Goal: Information Seeking & Learning: Learn about a topic

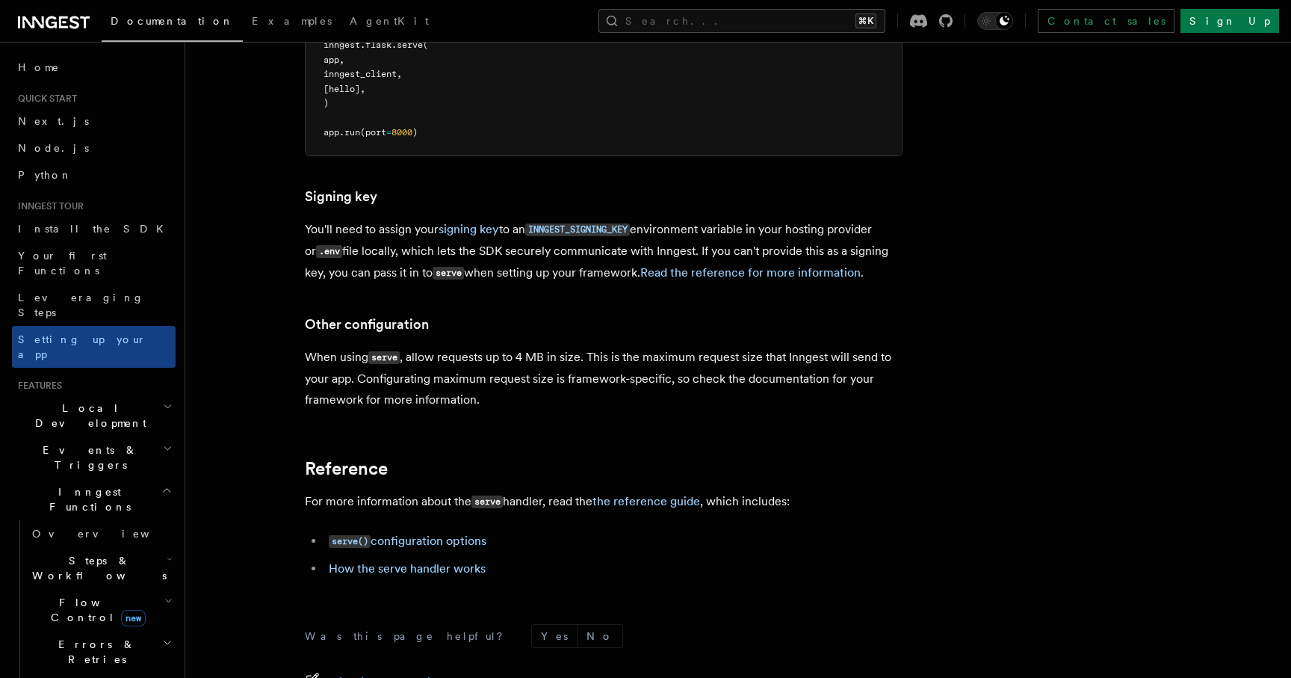
scroll to position [1105, 0]
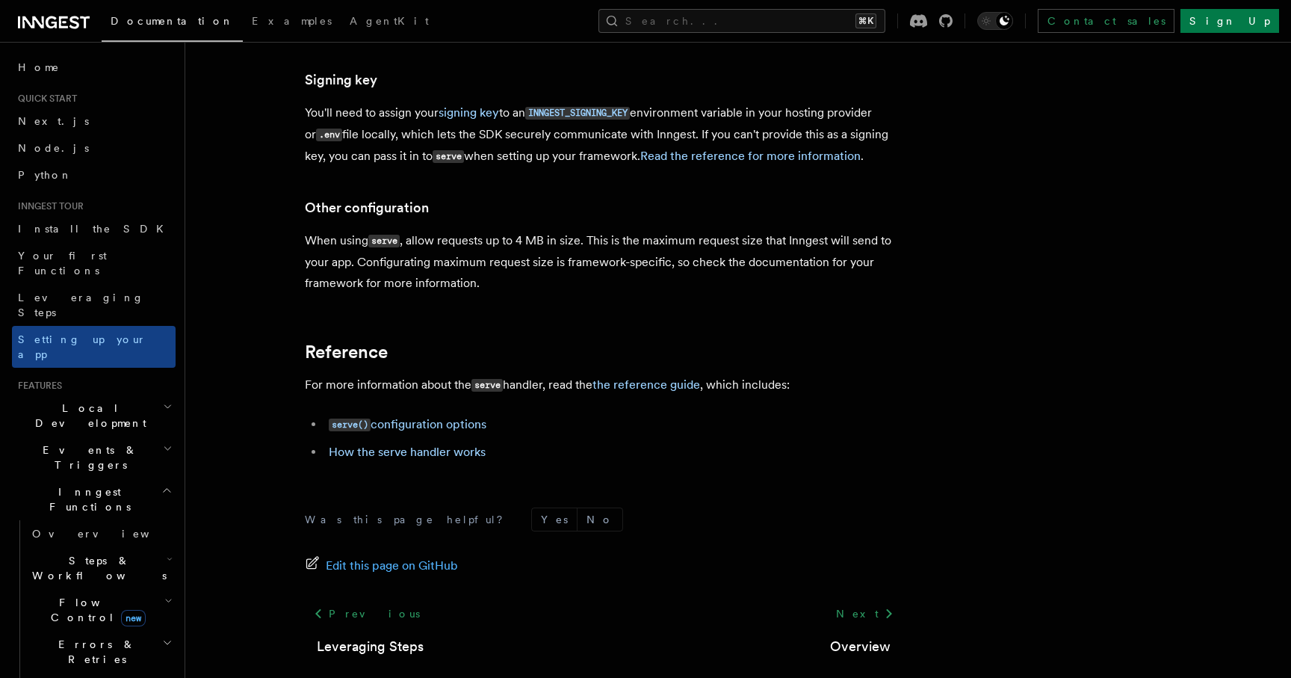
click at [692, 231] on p "When using serve , allow requests up to 4 MB in size. This is the maximum reque…" at bounding box center [604, 262] width 598 height 63
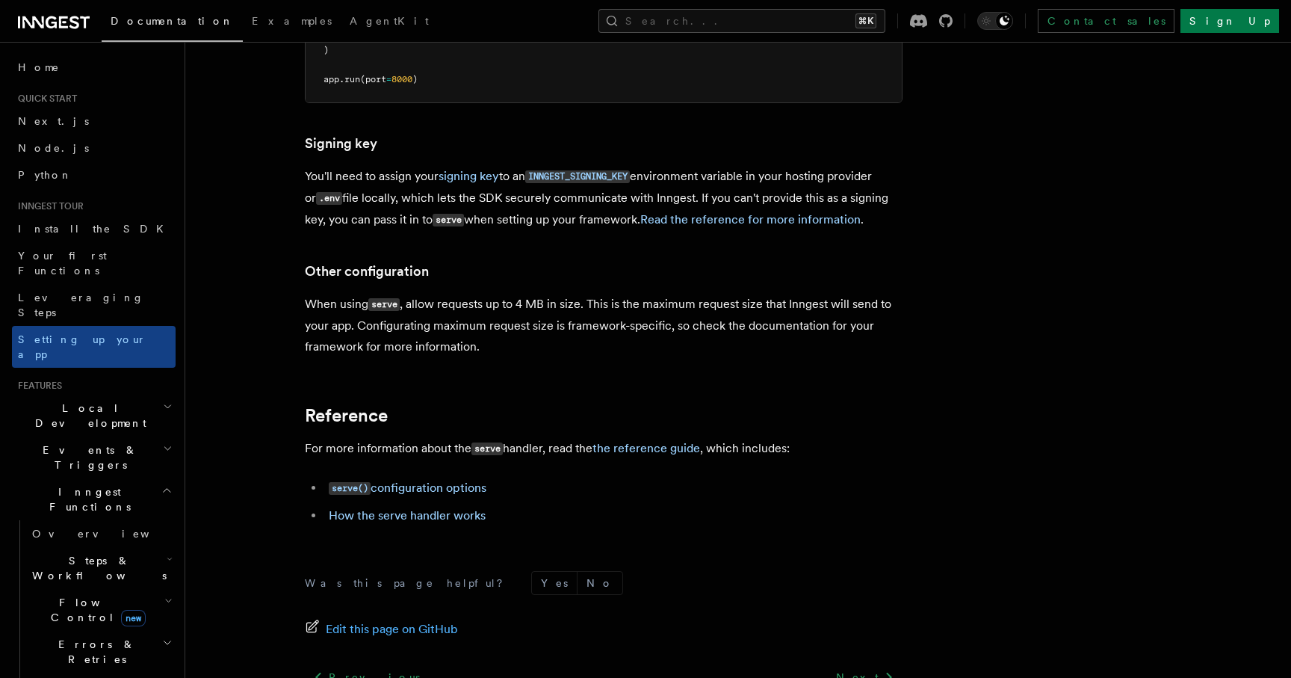
scroll to position [1105, 0]
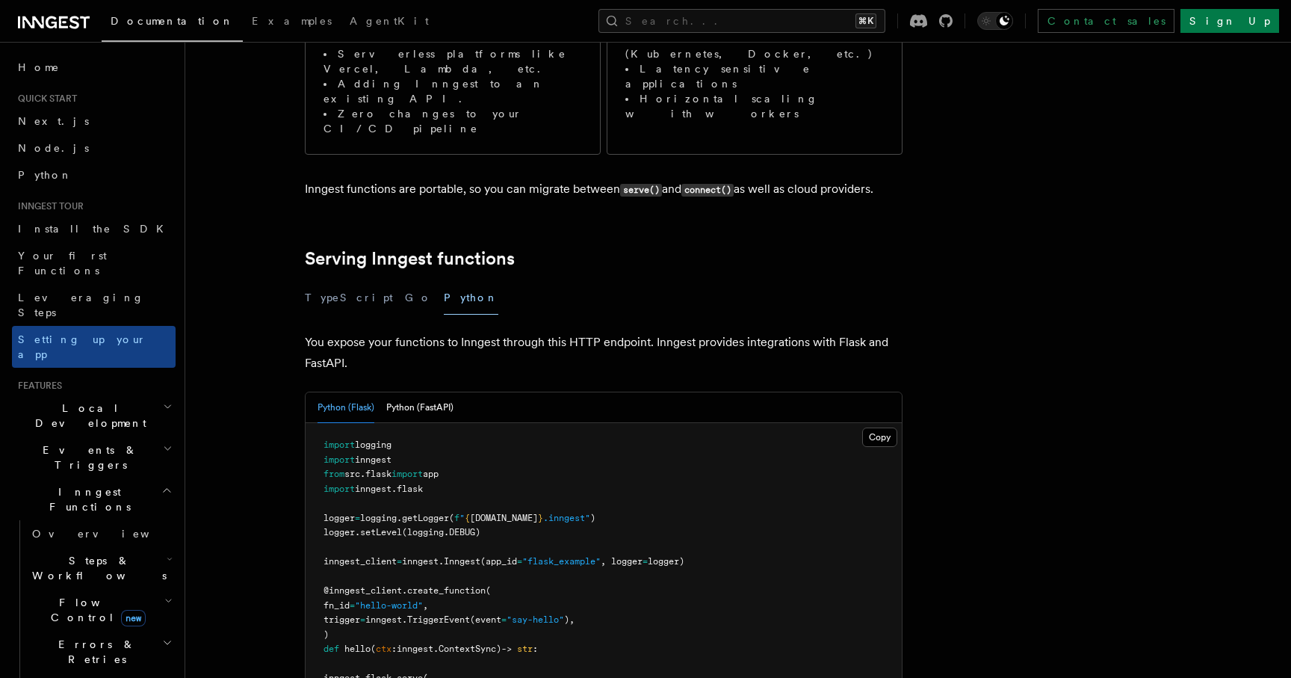
scroll to position [355, 0]
click at [518, 332] on p "You expose your functions to Inngest through this HTTP endpoint. Inngest provid…" at bounding box center [604, 353] width 598 height 42
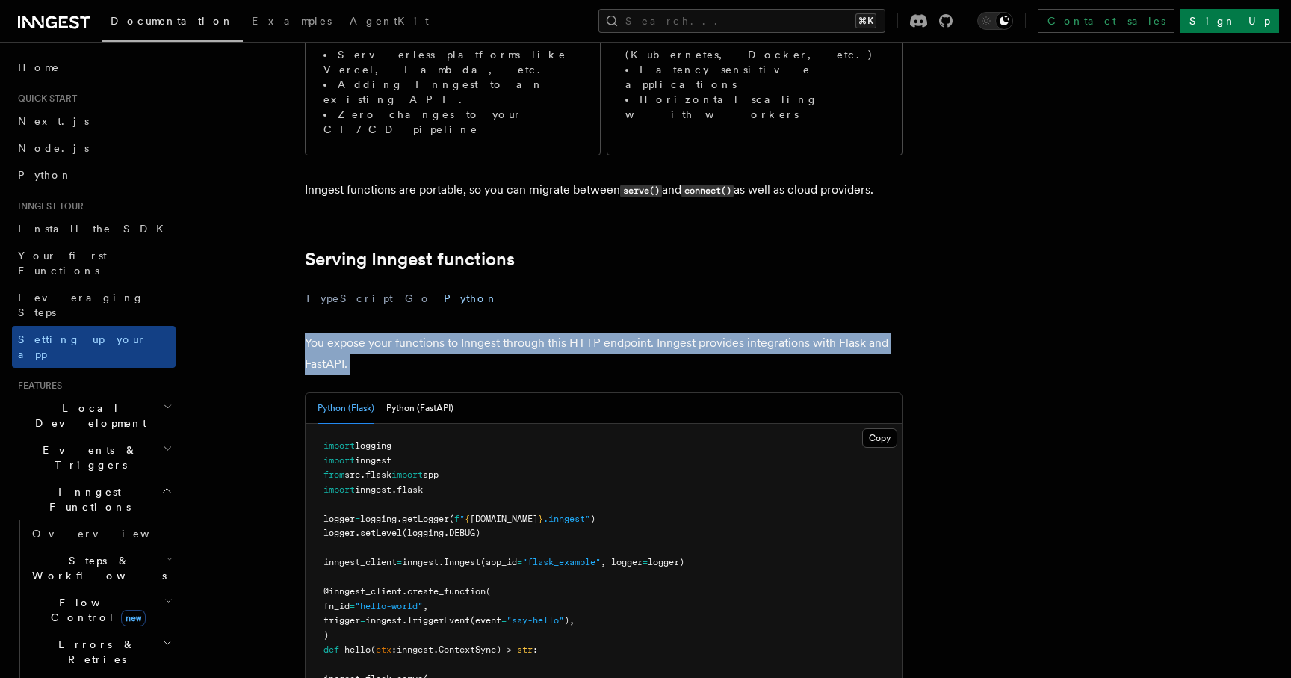
click at [518, 332] on p "You expose your functions to Inngest through this HTTP endpoint. Inngest provid…" at bounding box center [604, 353] width 598 height 42
click at [579, 332] on p "You expose your functions to Inngest through this HTTP endpoint. Inngest provid…" at bounding box center [604, 353] width 598 height 42
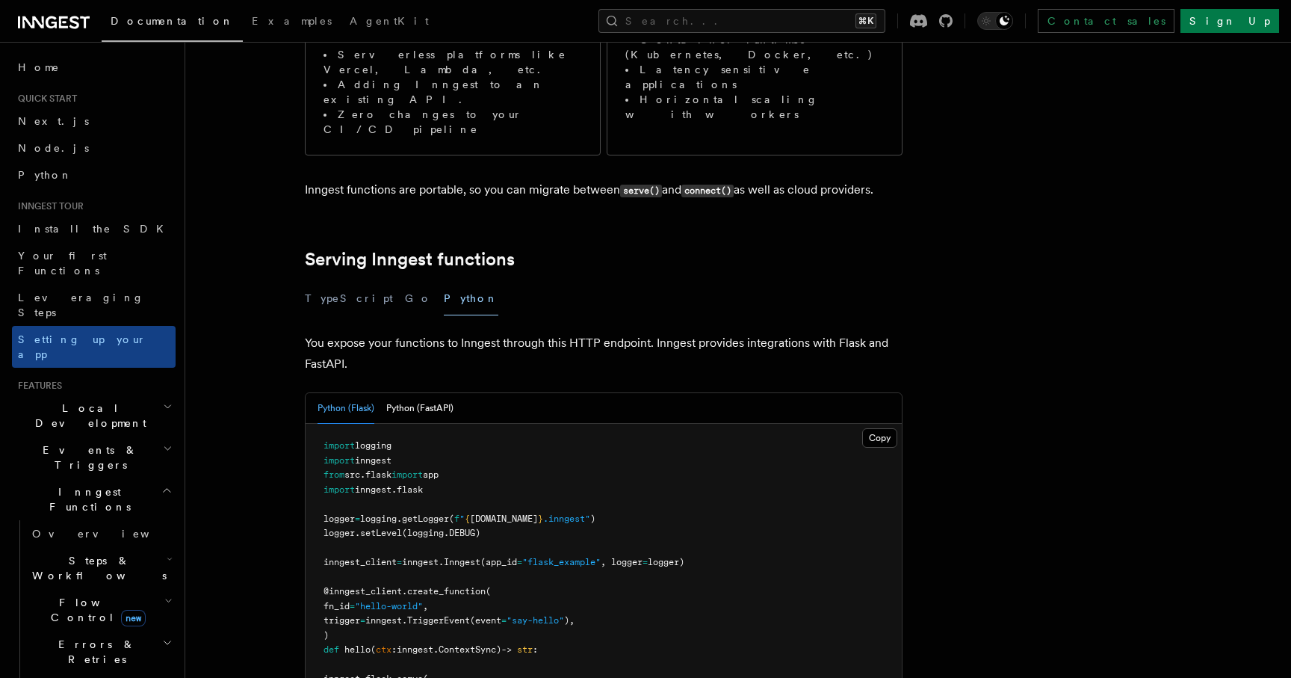
click at [579, 332] on p "You expose your functions to Inngest through this HTTP endpoint. Inngest provid…" at bounding box center [604, 353] width 598 height 42
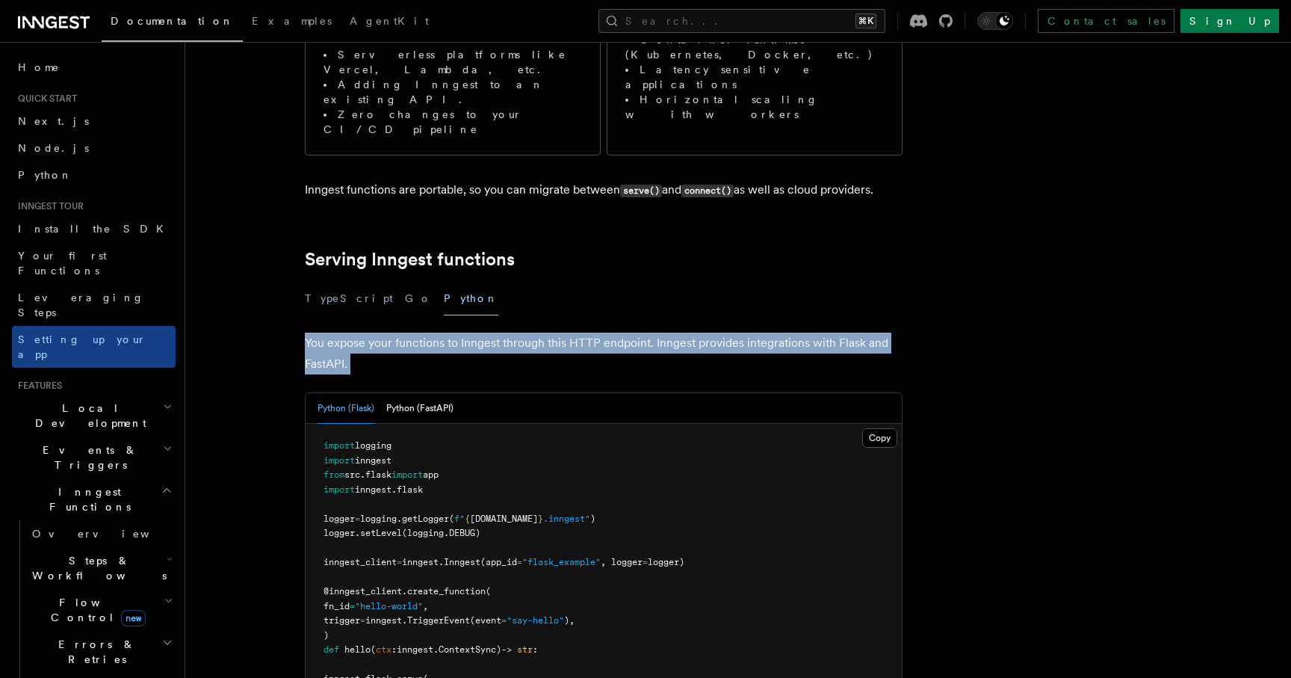
click at [529, 332] on p "You expose your functions to Inngest through this HTTP endpoint. Inngest provid…" at bounding box center [604, 353] width 598 height 42
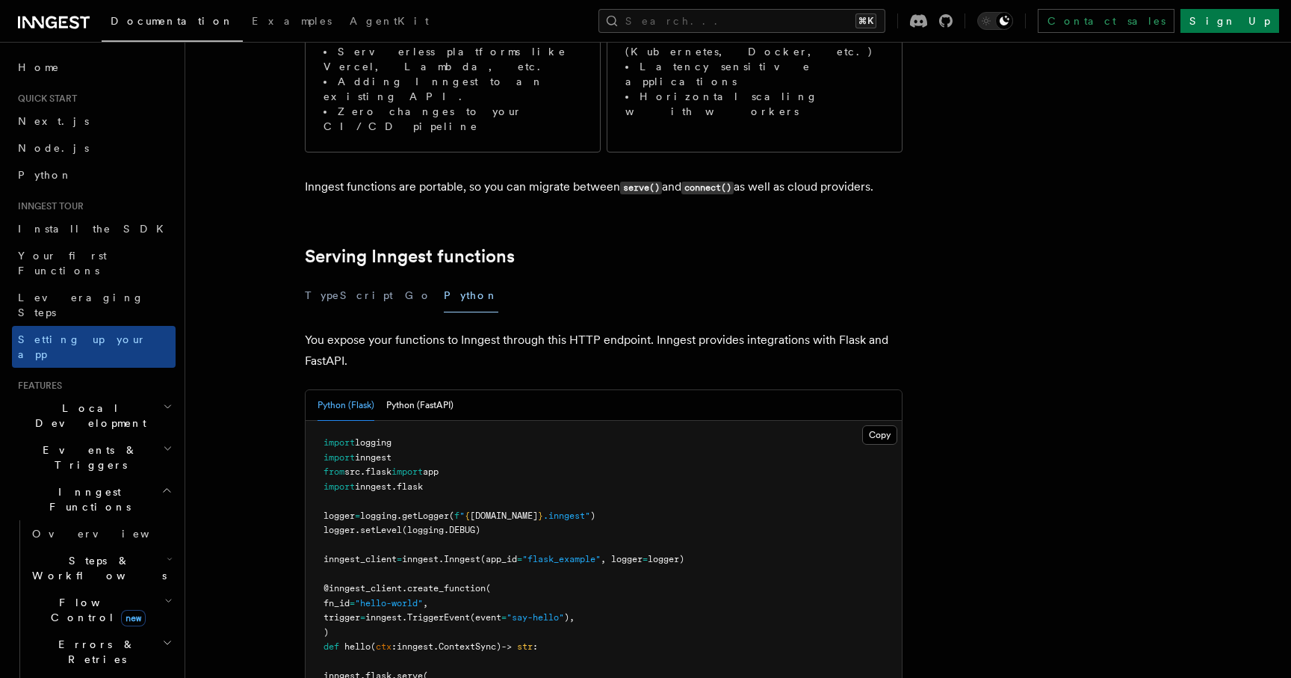
scroll to position [376, 0]
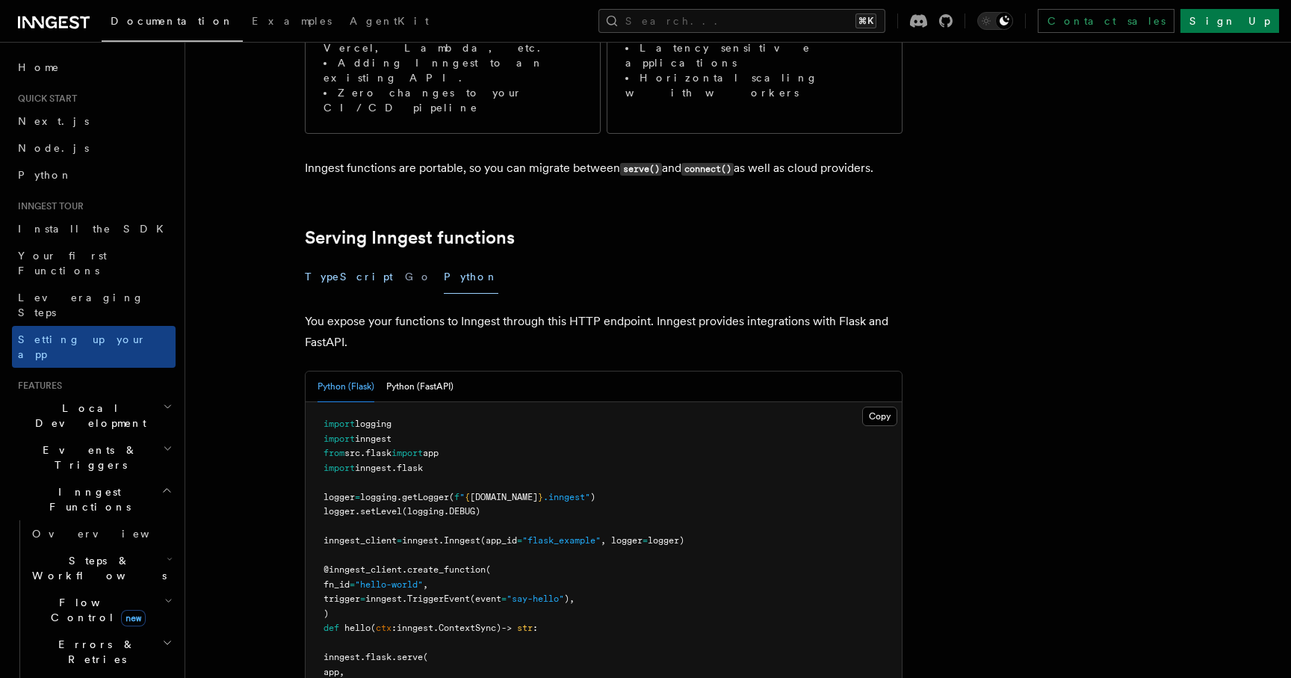
click at [335, 260] on button "TypeScript" at bounding box center [349, 277] width 88 height 34
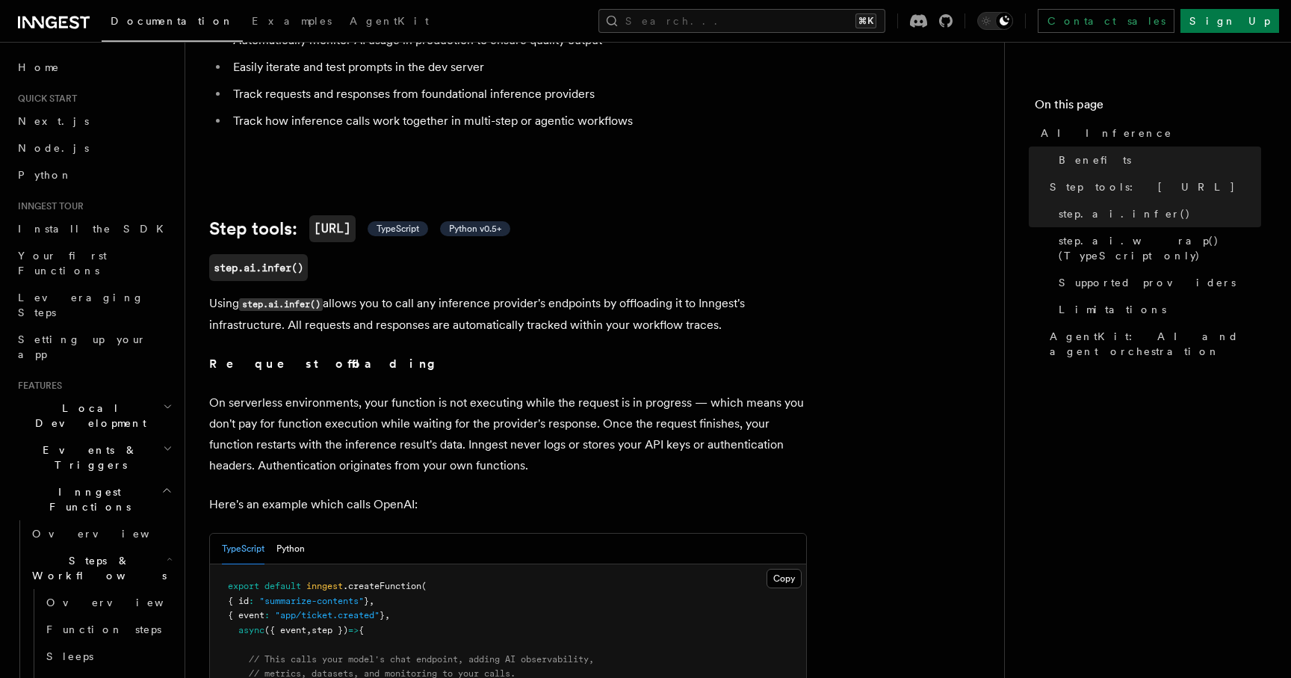
scroll to position [420, 0]
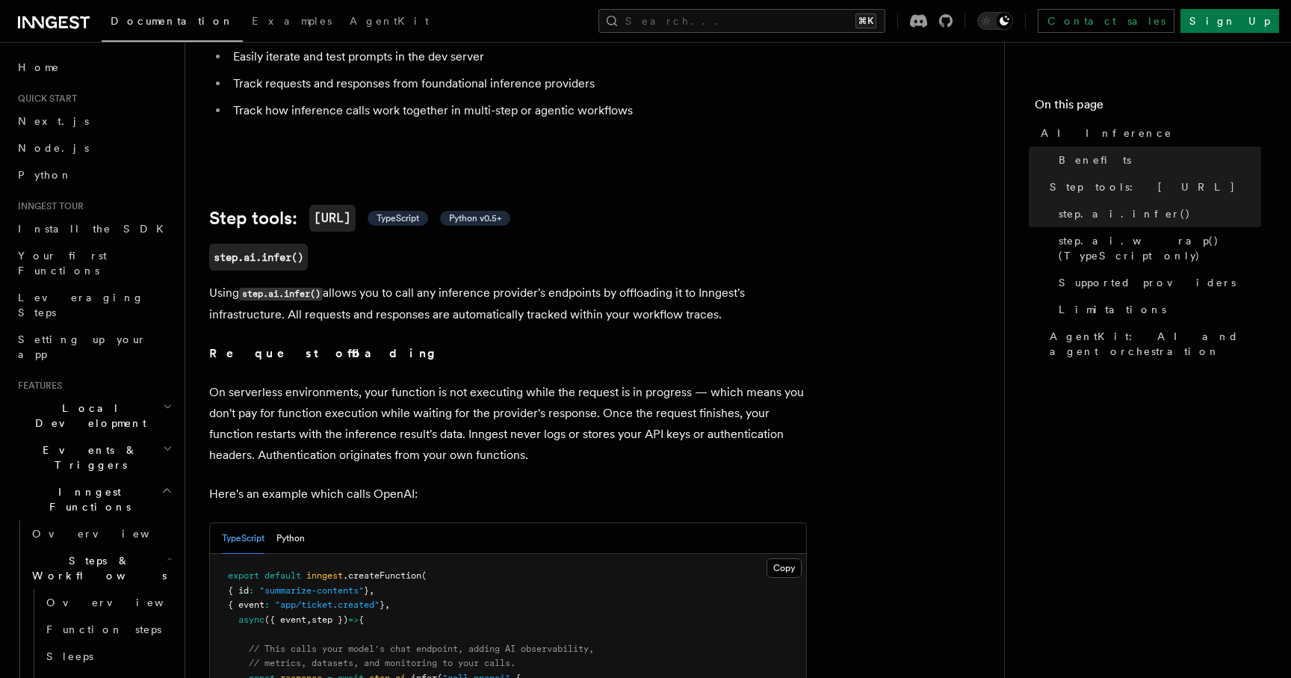
click at [482, 289] on p "Using step.ai.infer() allows you to call any inference provider's endpoints by …" at bounding box center [508, 303] width 598 height 43
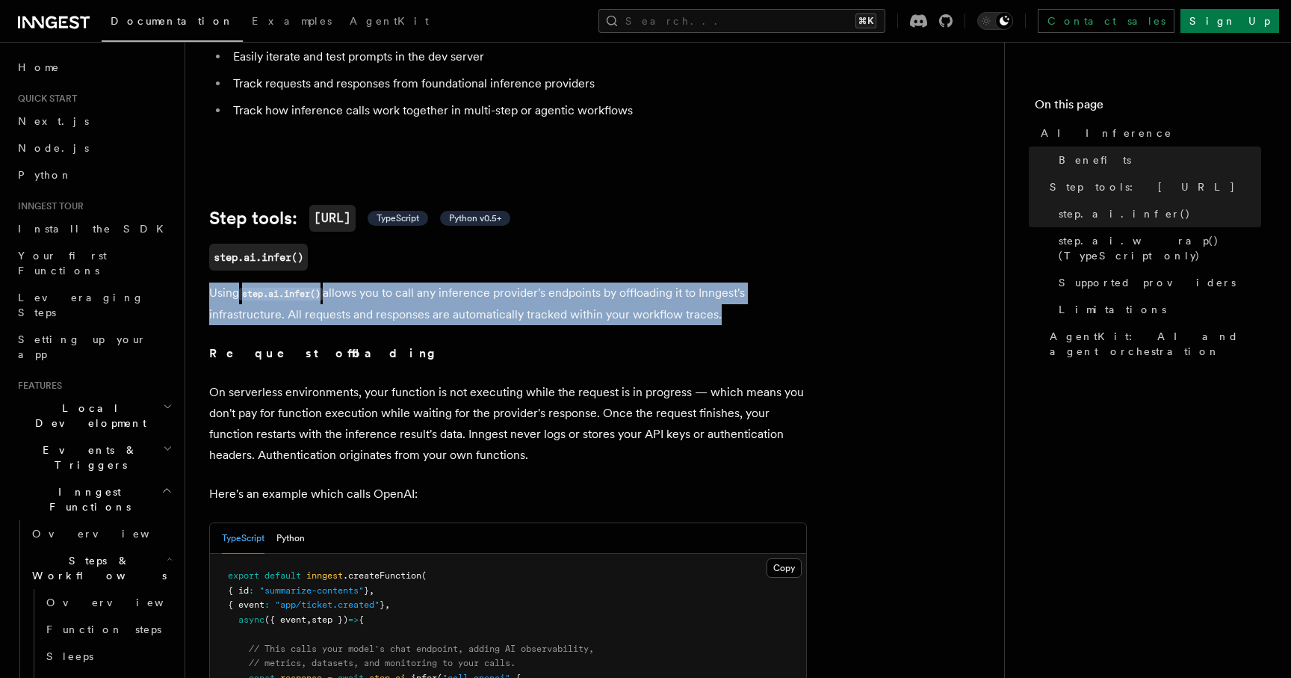
click at [534, 286] on p "Using step.ai.infer() allows you to call any inference provider's endpoints by …" at bounding box center [508, 303] width 598 height 43
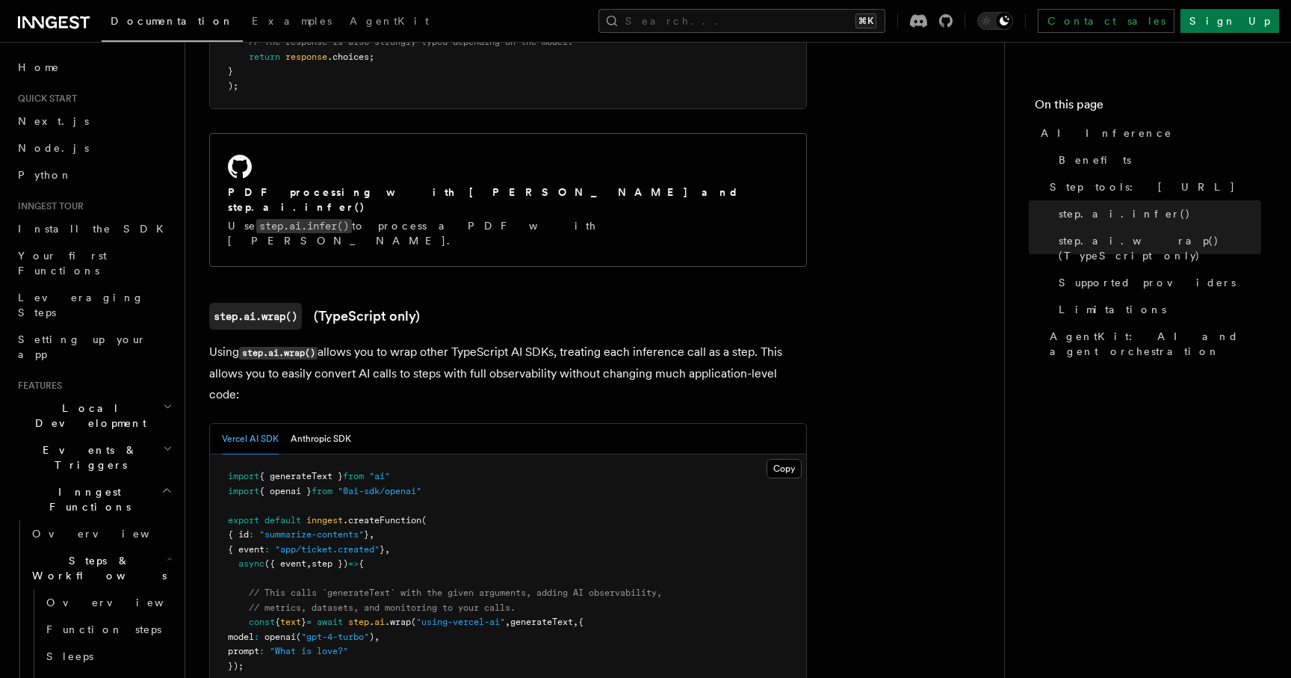
scroll to position [1238, 0]
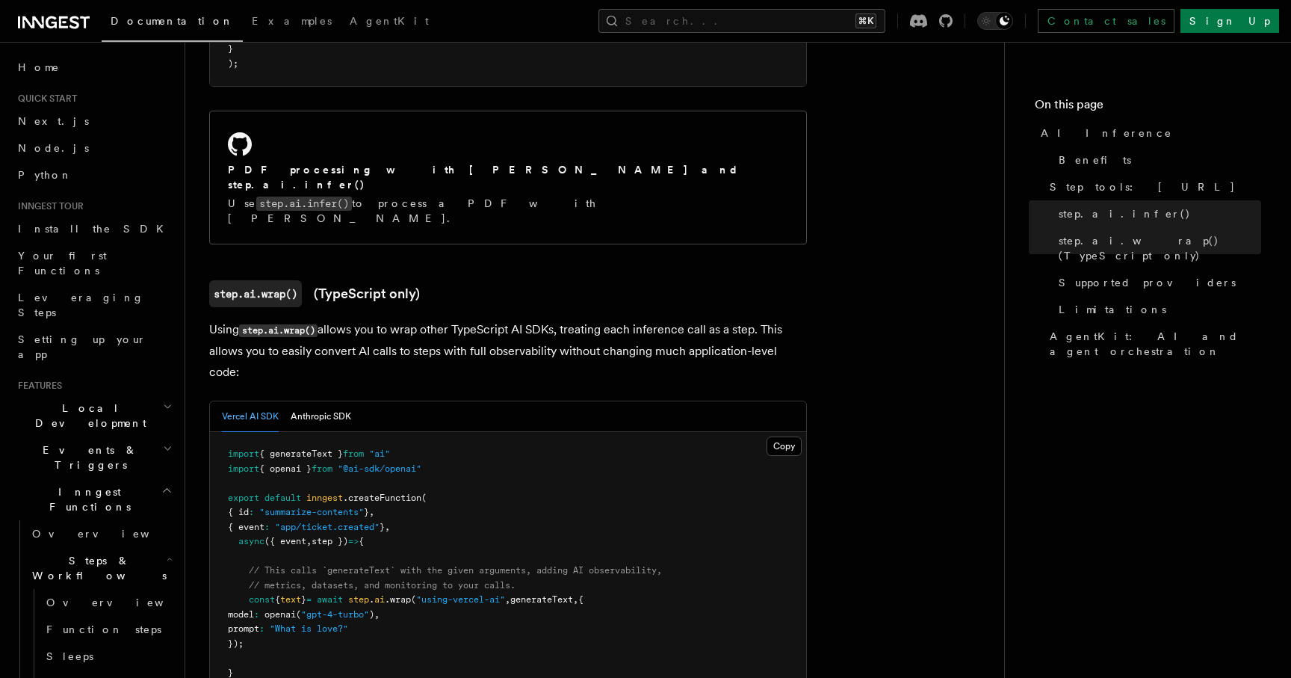
click at [502, 319] on p "Using step.ai.wrap() allows you to wrap other TypeScript AI SDKs, treating each…" at bounding box center [508, 350] width 598 height 63
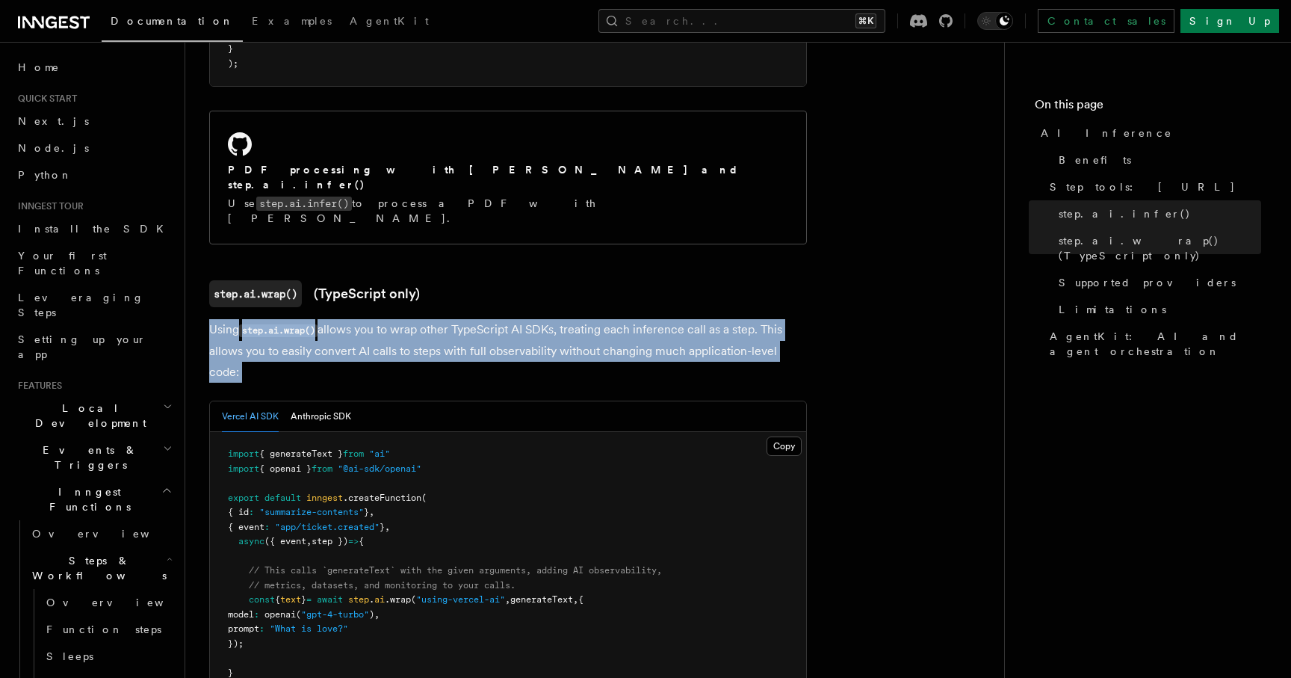
click at [581, 319] on p "Using step.ai.wrap() allows you to wrap other TypeScript AI SDKs, treating each…" at bounding box center [508, 350] width 598 height 63
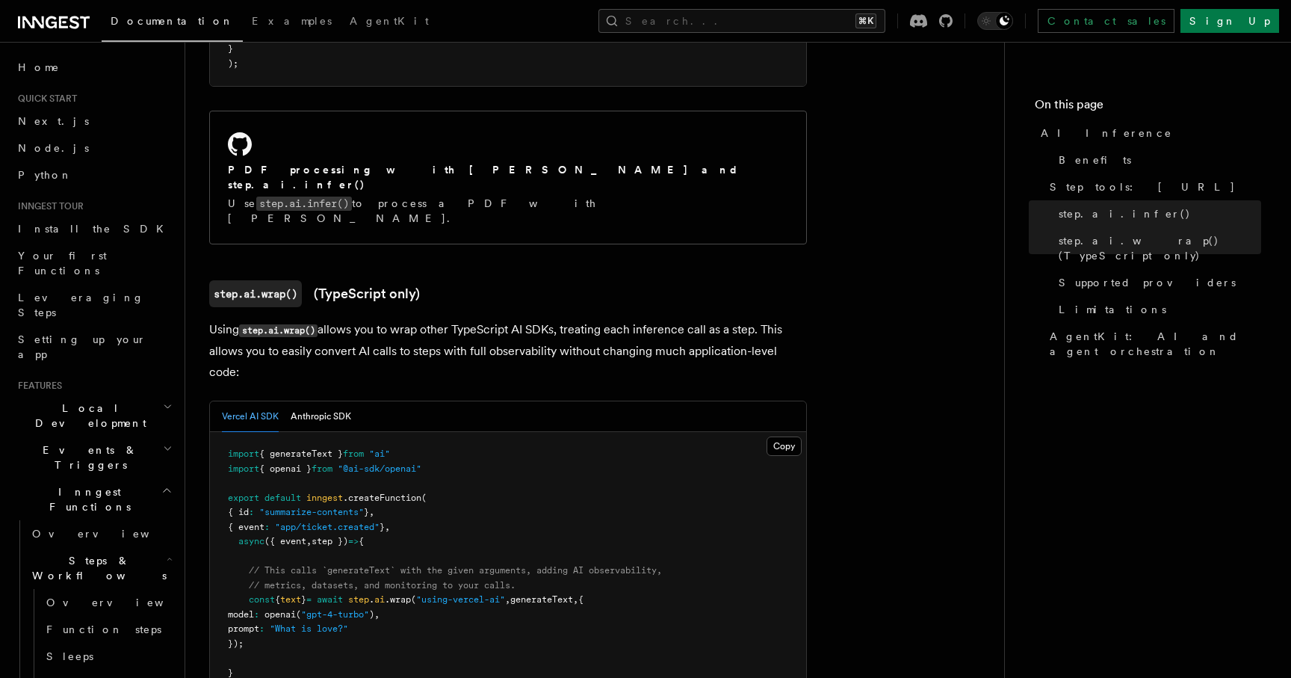
click at [548, 319] on p "Using step.ai.wrap() allows you to wrap other TypeScript AI SDKs, treating each…" at bounding box center [508, 350] width 598 height 63
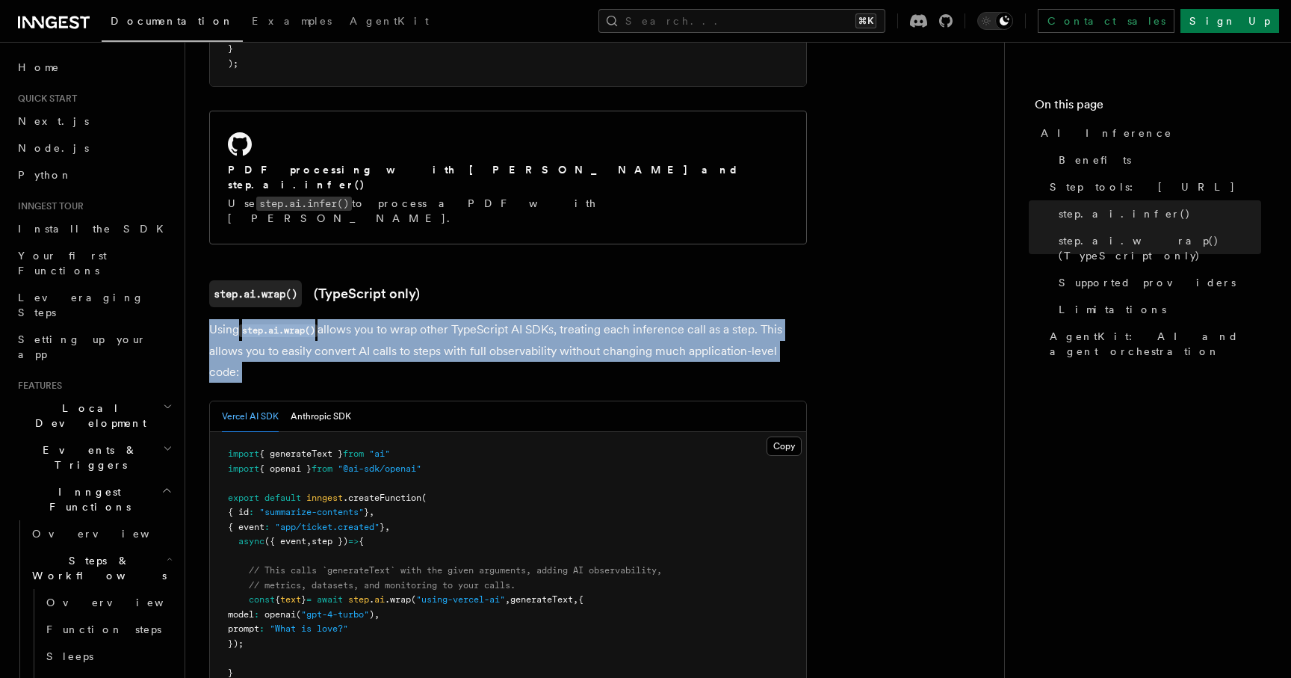
click at [487, 319] on p "Using step.ai.wrap() allows you to wrap other TypeScript AI SDKs, treating each…" at bounding box center [508, 350] width 598 height 63
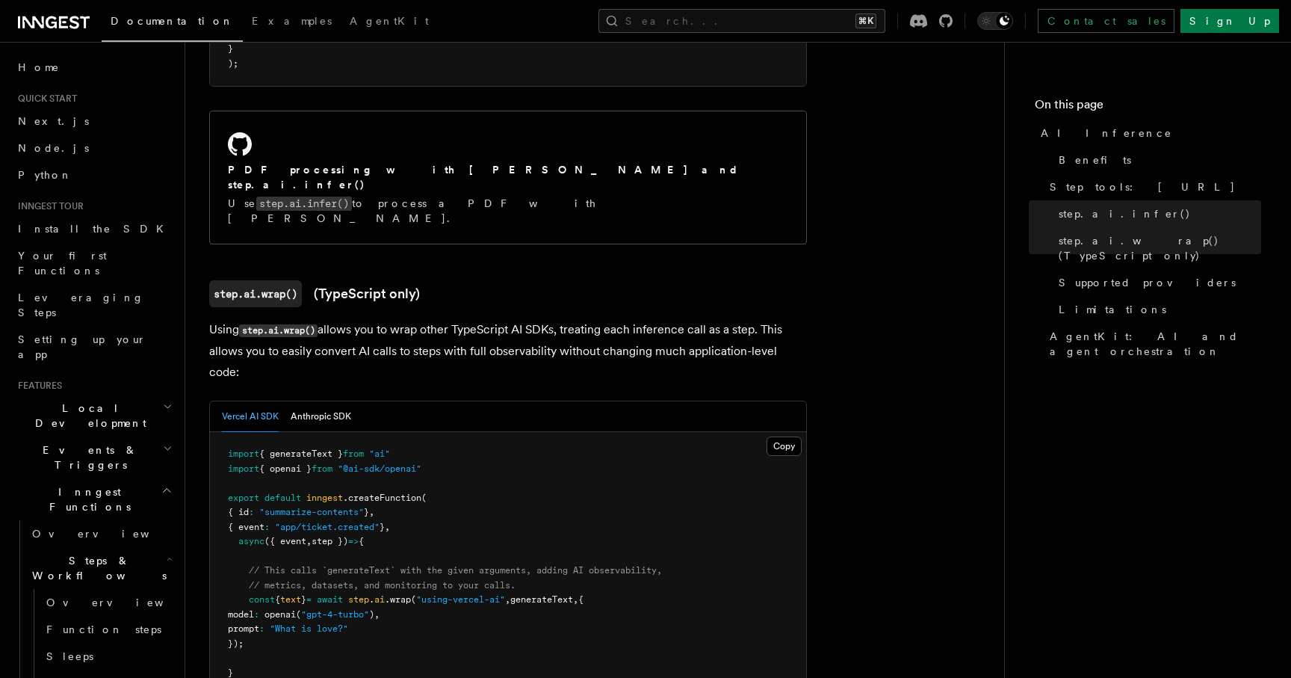
click at [487, 319] on p "Using step.ai.wrap() allows you to wrap other TypeScript AI SDKs, treating each…" at bounding box center [508, 350] width 598 height 63
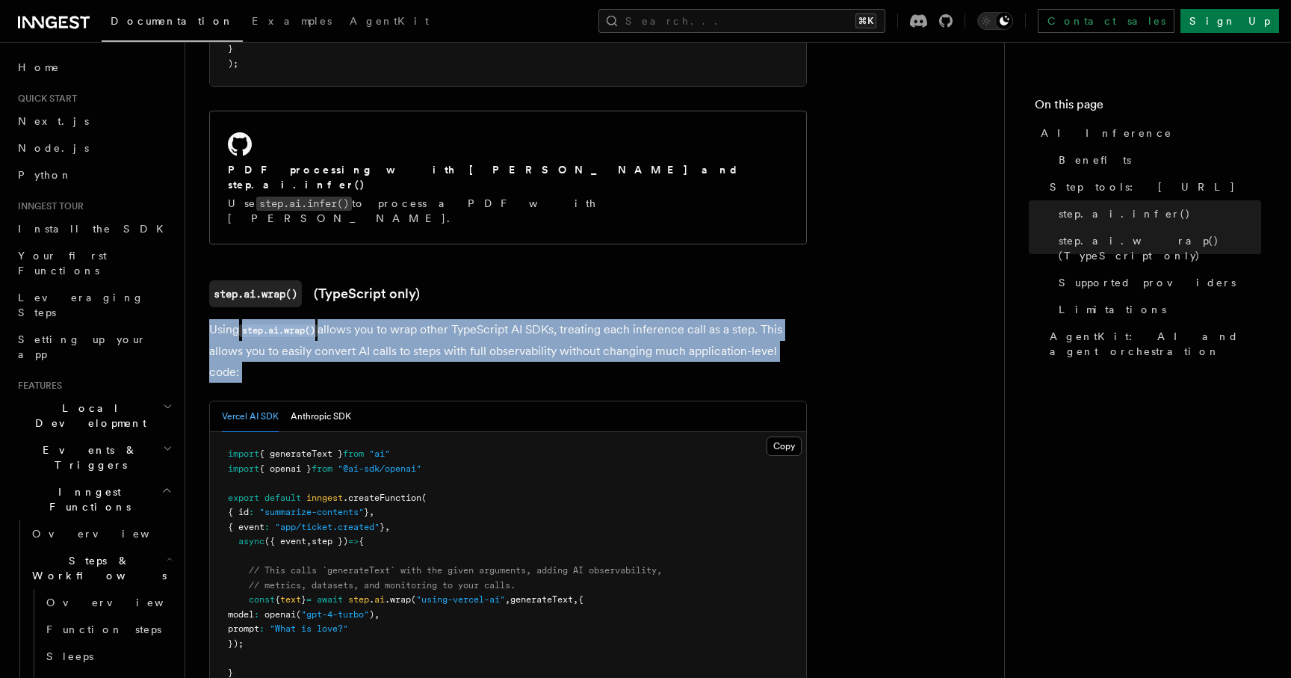
click at [487, 319] on p "Using step.ai.wrap() allows you to wrap other TypeScript AI SDKs, treating each…" at bounding box center [508, 350] width 598 height 63
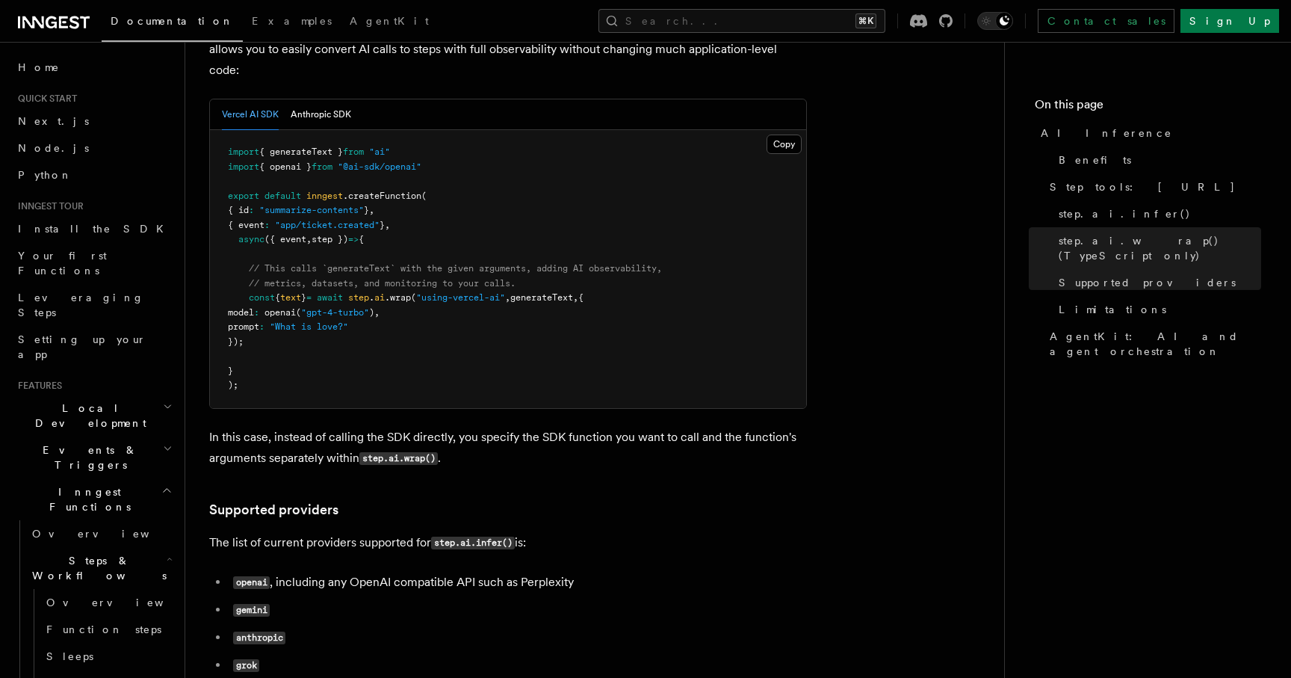
scroll to position [1541, 0]
click at [408, 425] on p "In this case, instead of calling the SDK directly, you specify the SDK function…" at bounding box center [508, 446] width 598 height 43
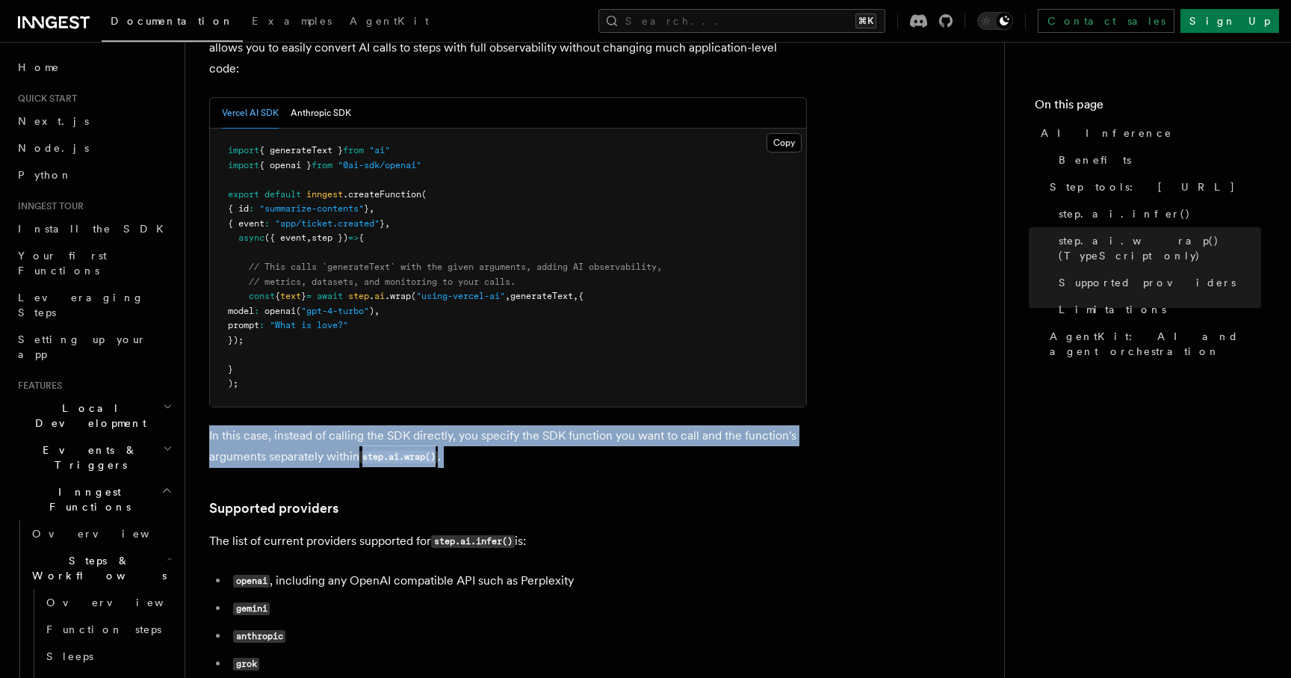
click at [408, 425] on p "In this case, instead of calling the SDK directly, you specify the SDK function…" at bounding box center [508, 446] width 598 height 43
click at [519, 425] on p "In this case, instead of calling the SDK directly, you specify the SDK function…" at bounding box center [508, 446] width 598 height 43
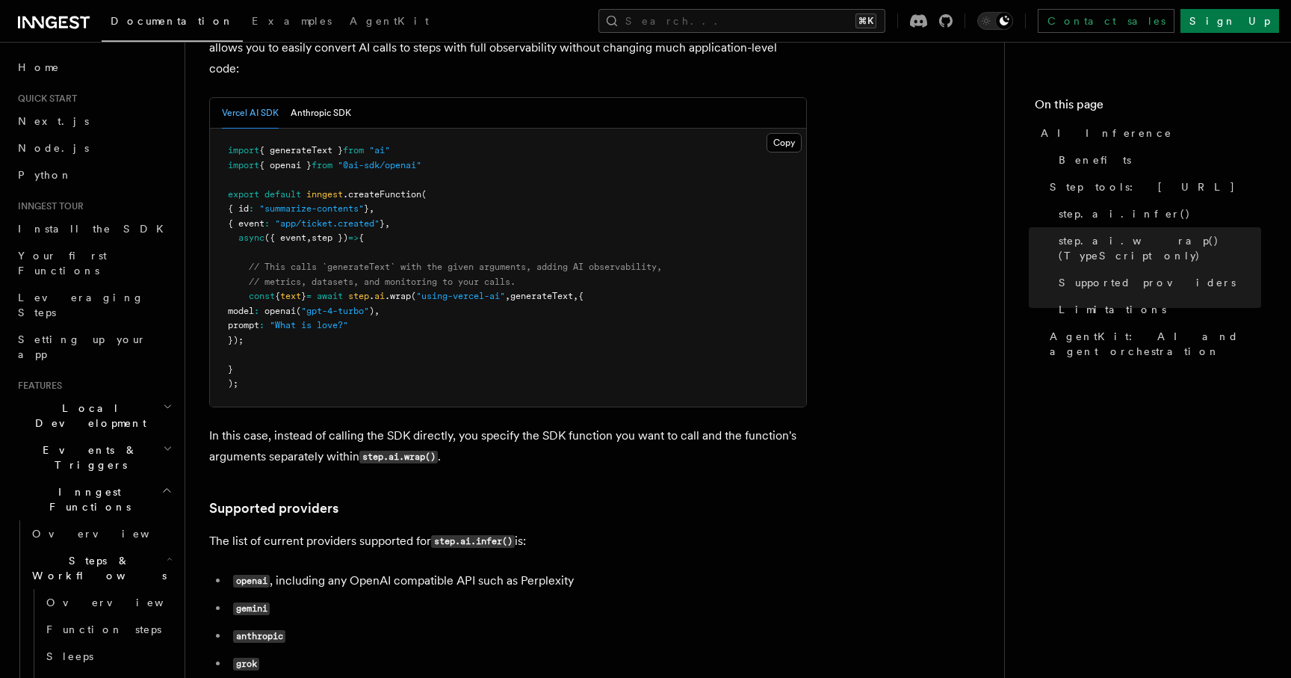
click at [519, 425] on p "In this case, instead of calling the SDK directly, you specify the SDK function…" at bounding box center [508, 446] width 598 height 43
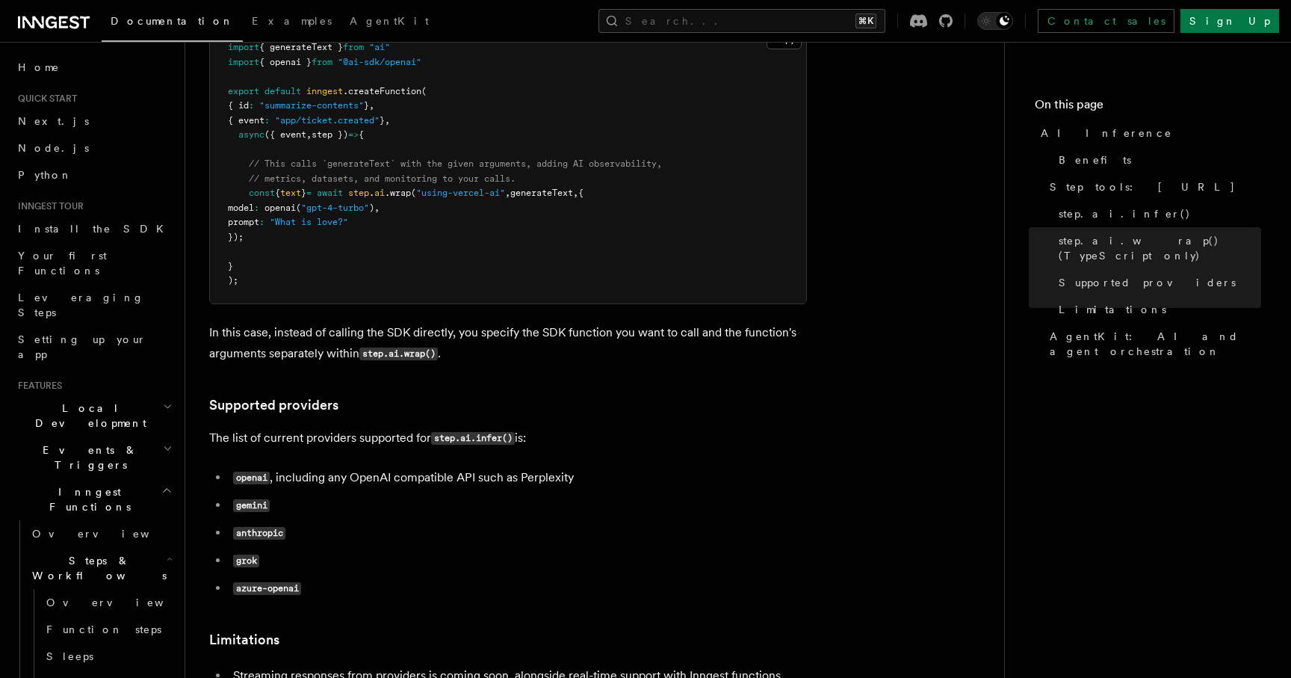
scroll to position [1653, 0]
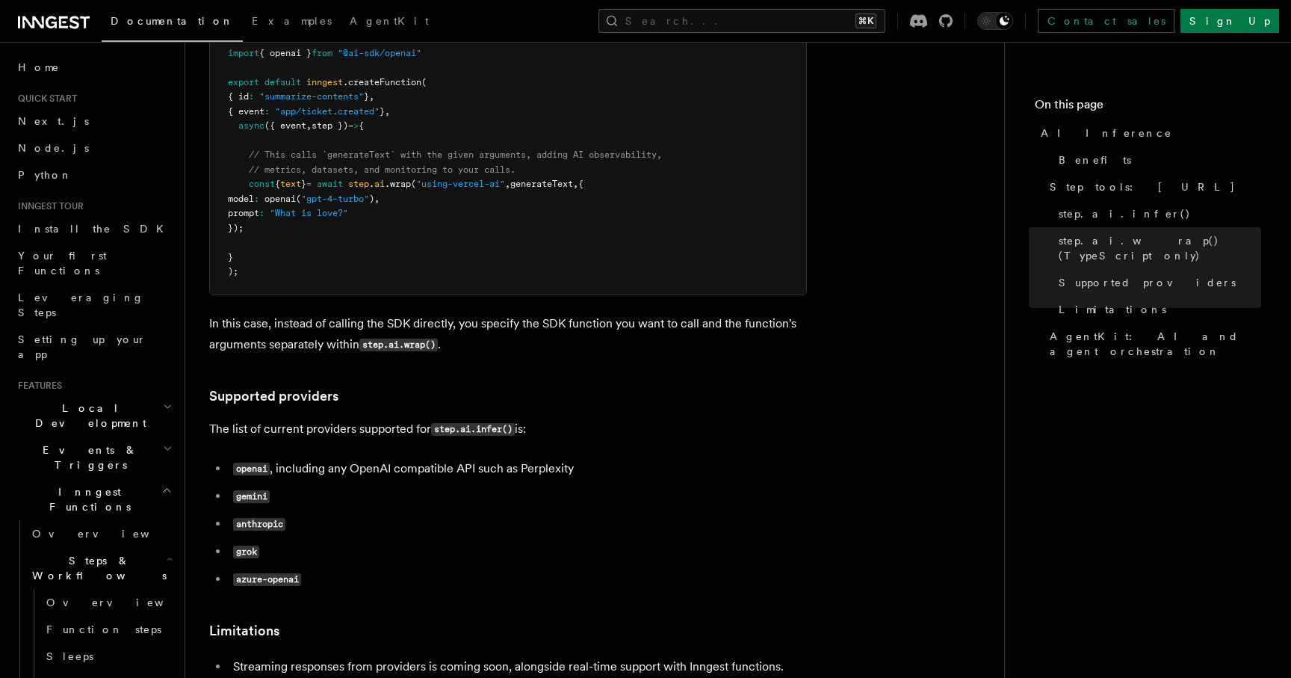
click at [587, 313] on p "In this case, instead of calling the SDK directly, you specify the SDK function…" at bounding box center [508, 334] width 598 height 43
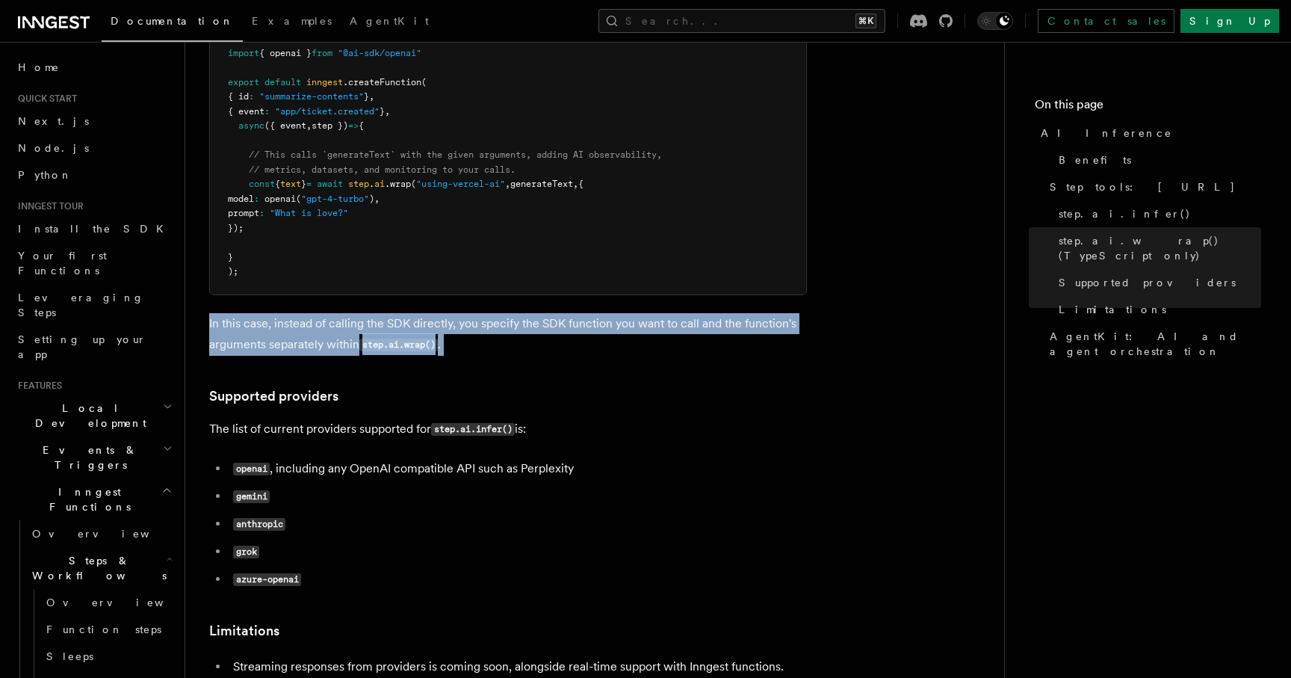
click at [529, 313] on p "In this case, instead of calling the SDK directly, you specify the SDK function…" at bounding box center [508, 334] width 598 height 43
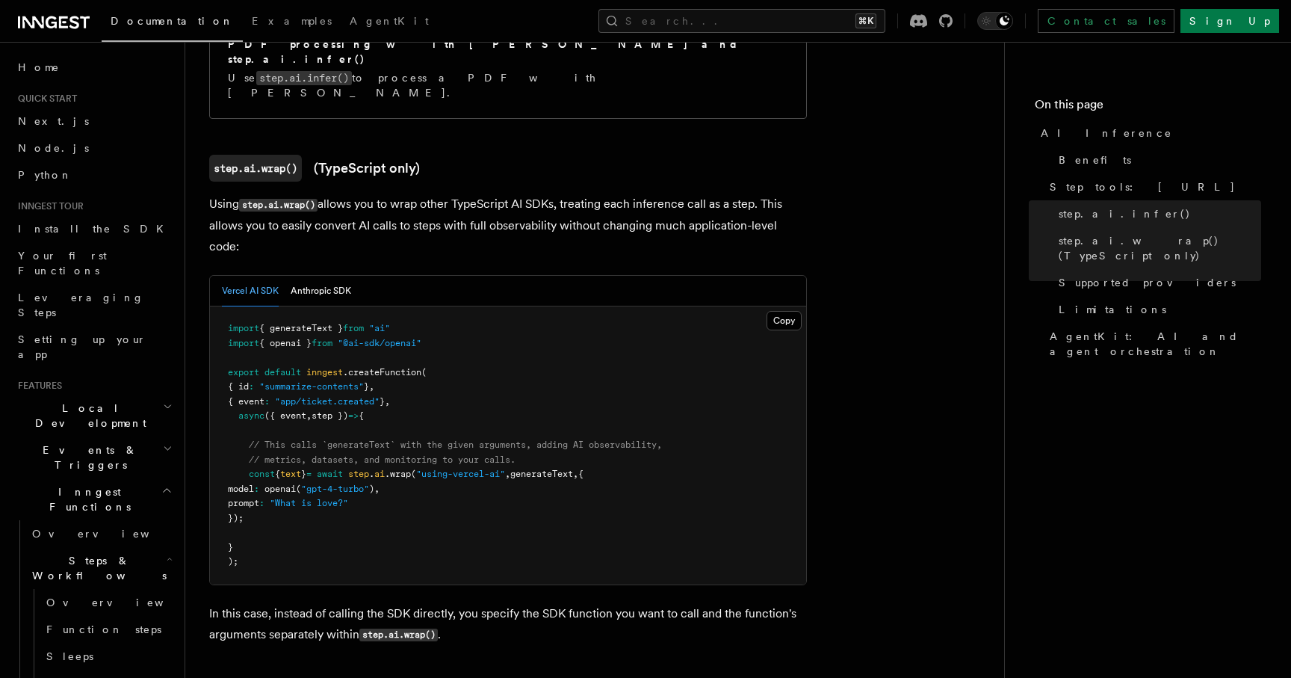
scroll to position [1363, 0]
click at [607, 194] on p "Using step.ai.wrap() allows you to wrap other TypeScript AI SDKs, treating each…" at bounding box center [508, 225] width 598 height 63
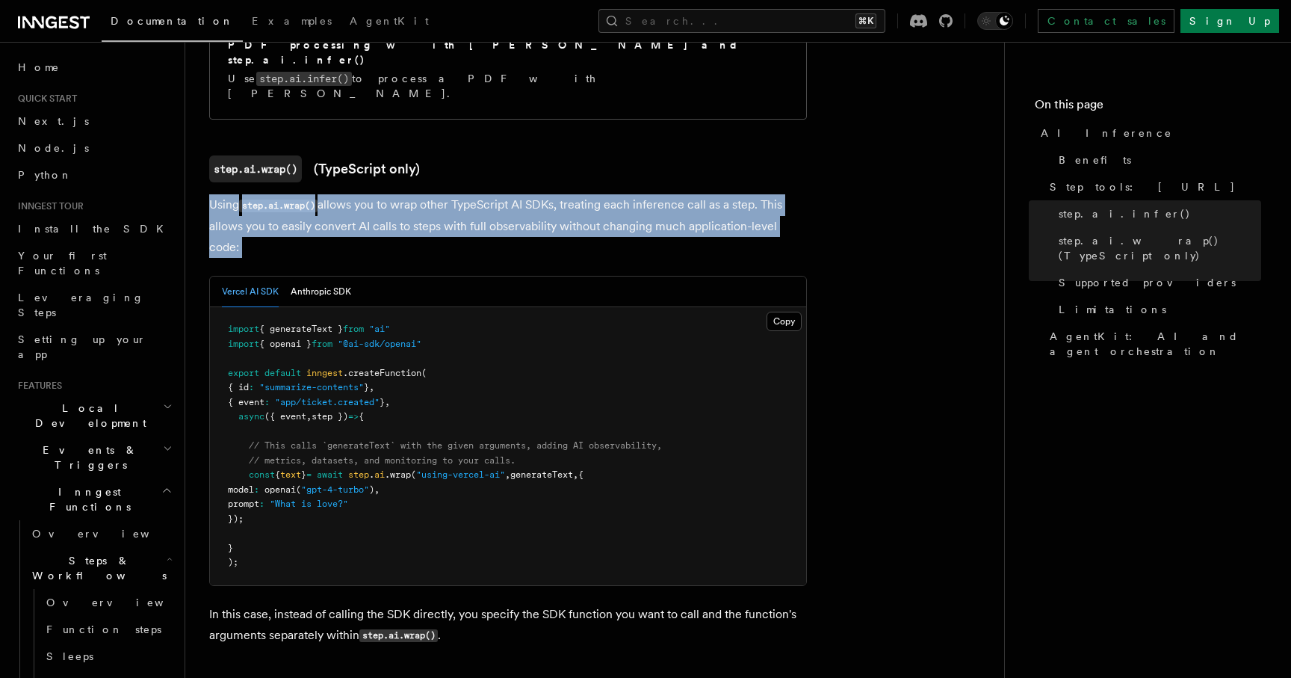
click at [670, 194] on p "Using step.ai.wrap() allows you to wrap other TypeScript AI SDKs, treating each…" at bounding box center [508, 225] width 598 height 63
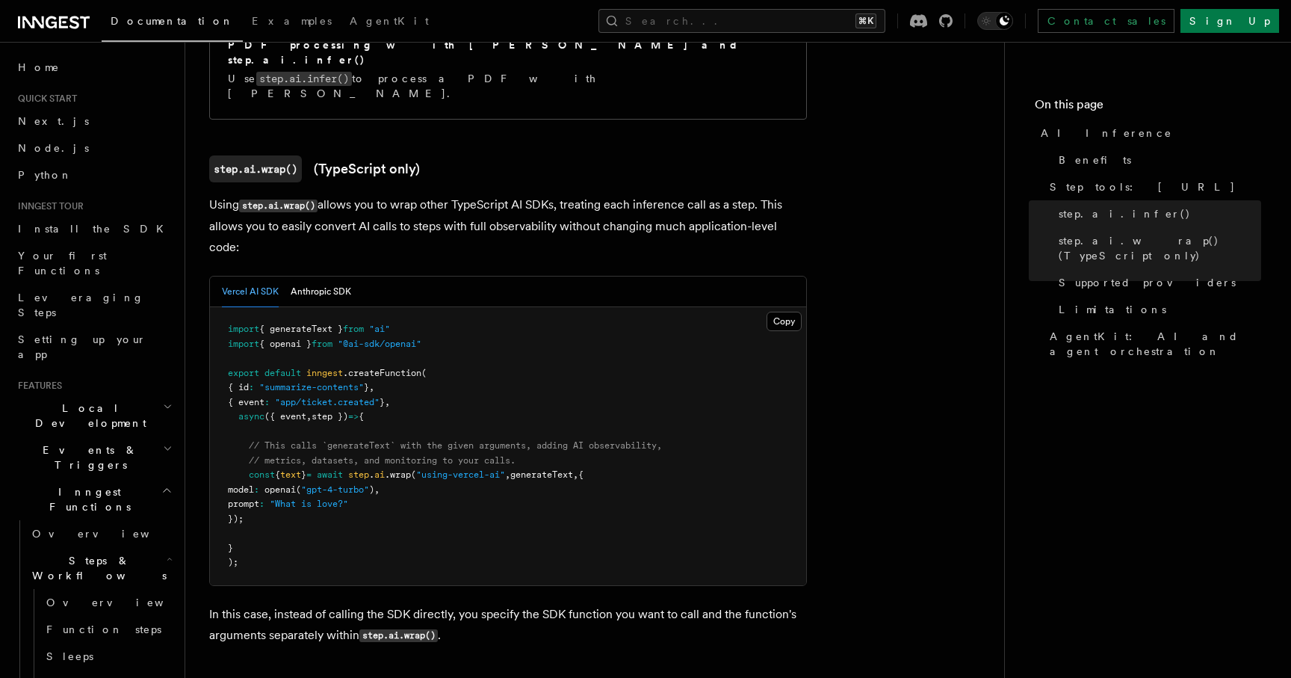
click at [670, 194] on p "Using step.ai.wrap() allows you to wrap other TypeScript AI SDKs, treating each…" at bounding box center [508, 225] width 598 height 63
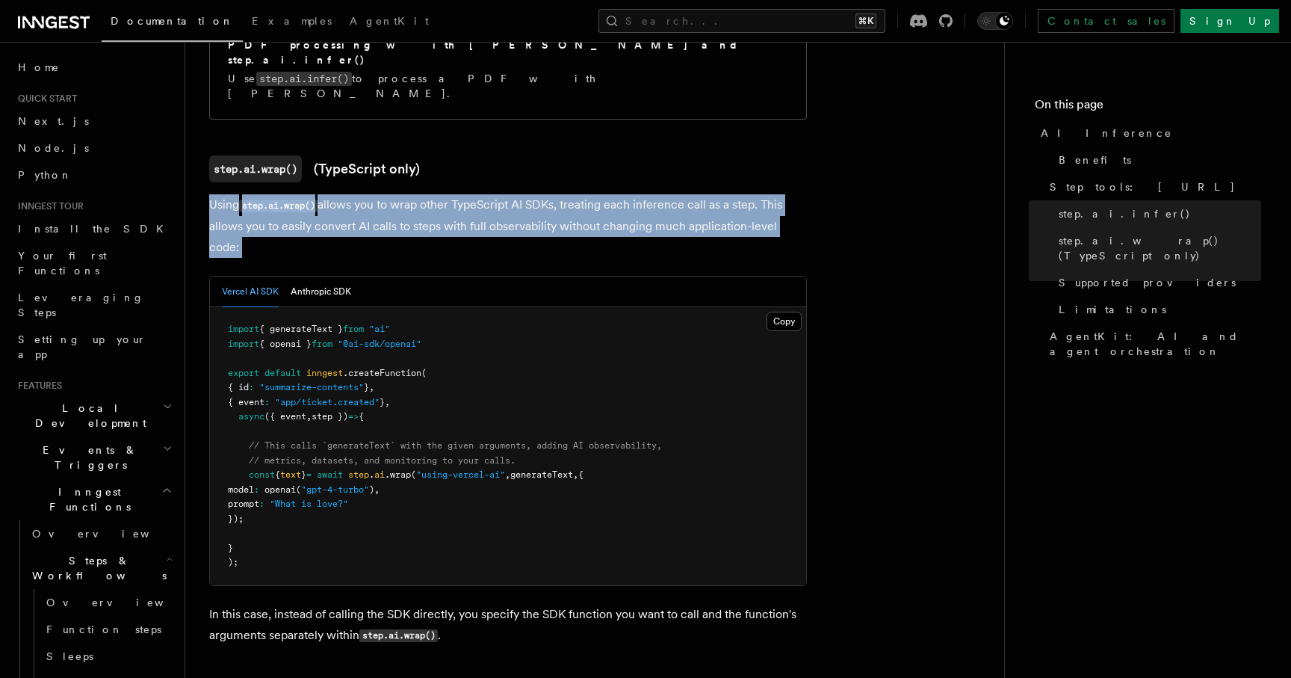
click at [589, 194] on p "Using step.ai.wrap() allows you to wrap other TypeScript AI SDKs, treating each…" at bounding box center [508, 225] width 598 height 63
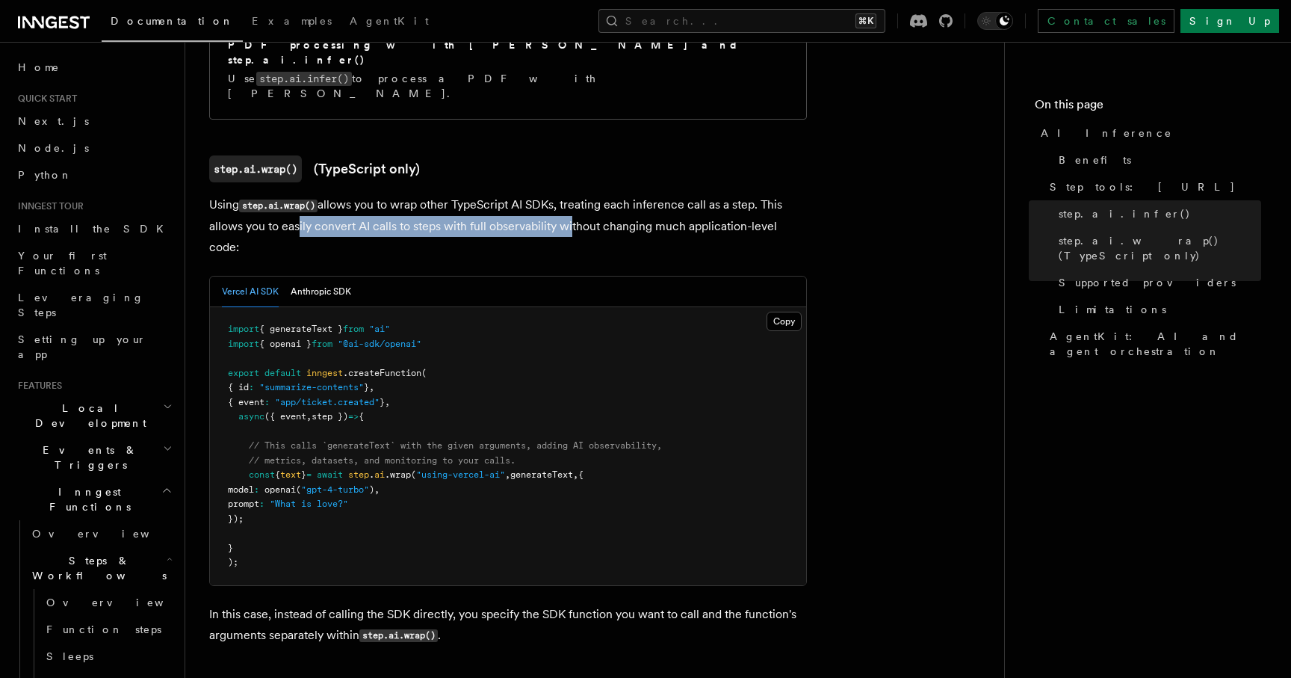
drag, startPoint x: 296, startPoint y: 182, endPoint x: 567, endPoint y: 181, distance: 271.2
click at [566, 194] on p "Using step.ai.wrap() allows you to wrap other TypeScript AI SDKs, treating each…" at bounding box center [508, 225] width 598 height 63
click at [567, 194] on p "Using step.ai.wrap() allows you to wrap other TypeScript AI SDKs, treating each…" at bounding box center [508, 225] width 598 height 63
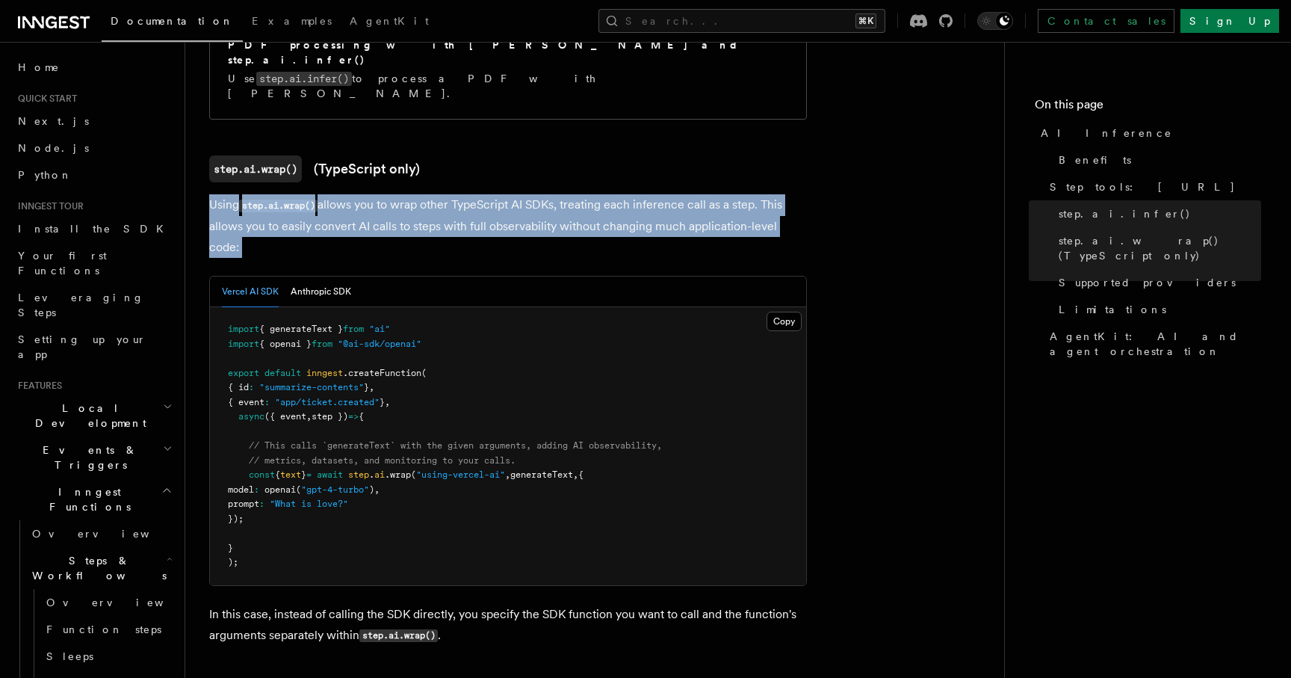
click at [598, 194] on p "Using step.ai.wrap() allows you to wrap other TypeScript AI SDKs, treating each…" at bounding box center [508, 225] width 598 height 63
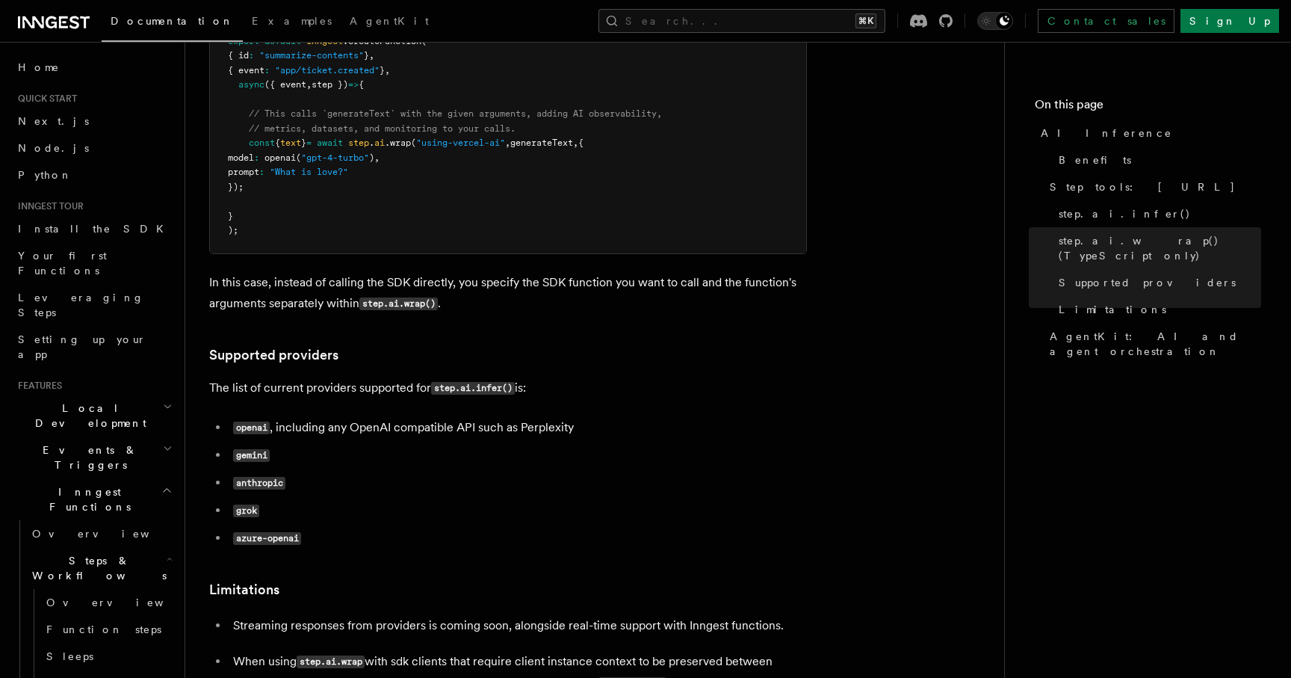
scroll to position [1695, 0]
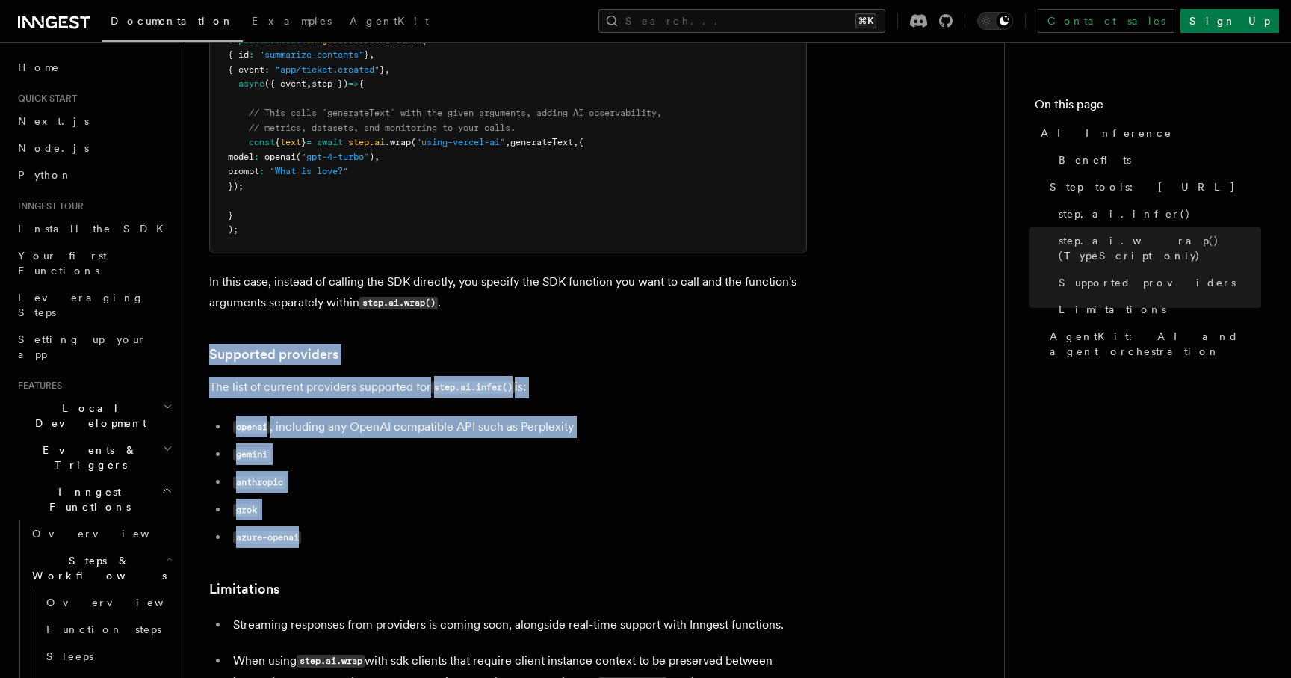
drag, startPoint x: 314, startPoint y: 474, endPoint x: 208, endPoint y: 273, distance: 228.2
click at [371, 499] on li "grok" at bounding box center [518, 510] width 578 height 22
drag, startPoint x: 316, startPoint y: 468, endPoint x: 208, endPoint y: 279, distance: 217.8
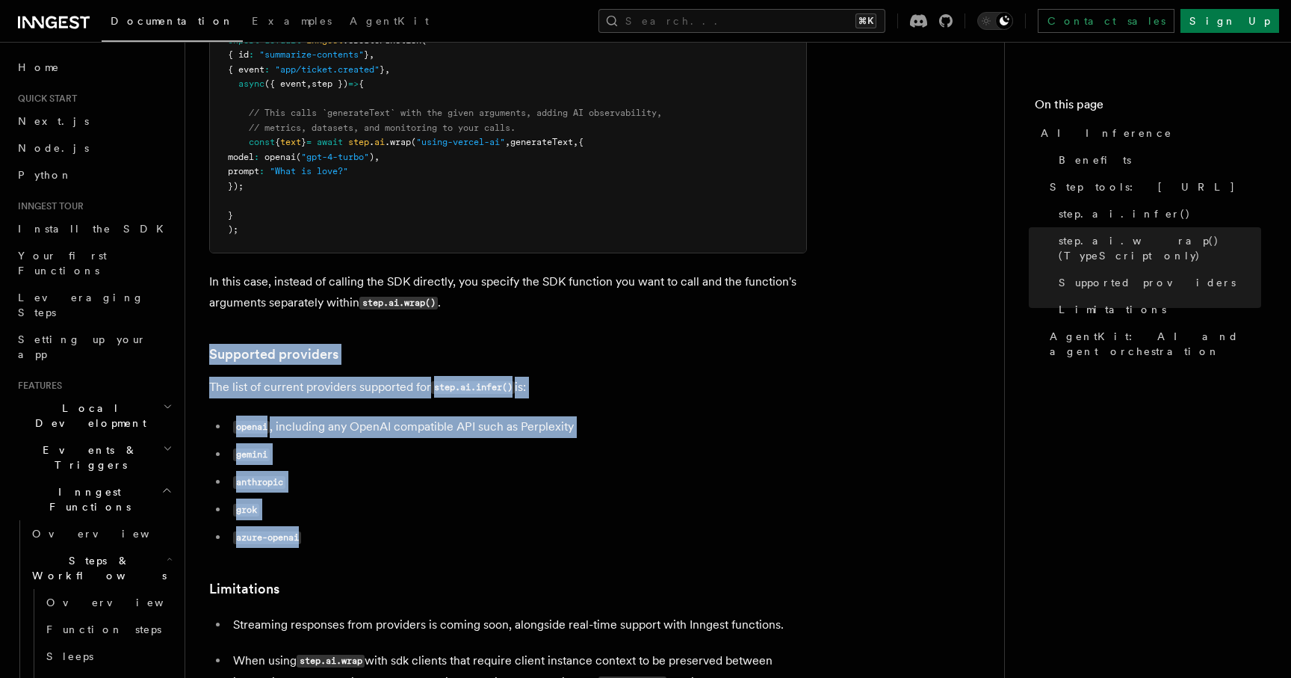
copy article "Supported providers The list of current providers supported for step.ai.infer()…"
click at [550, 376] on p "The list of current providers supported for step.ai.infer() is:" at bounding box center [508, 387] width 598 height 22
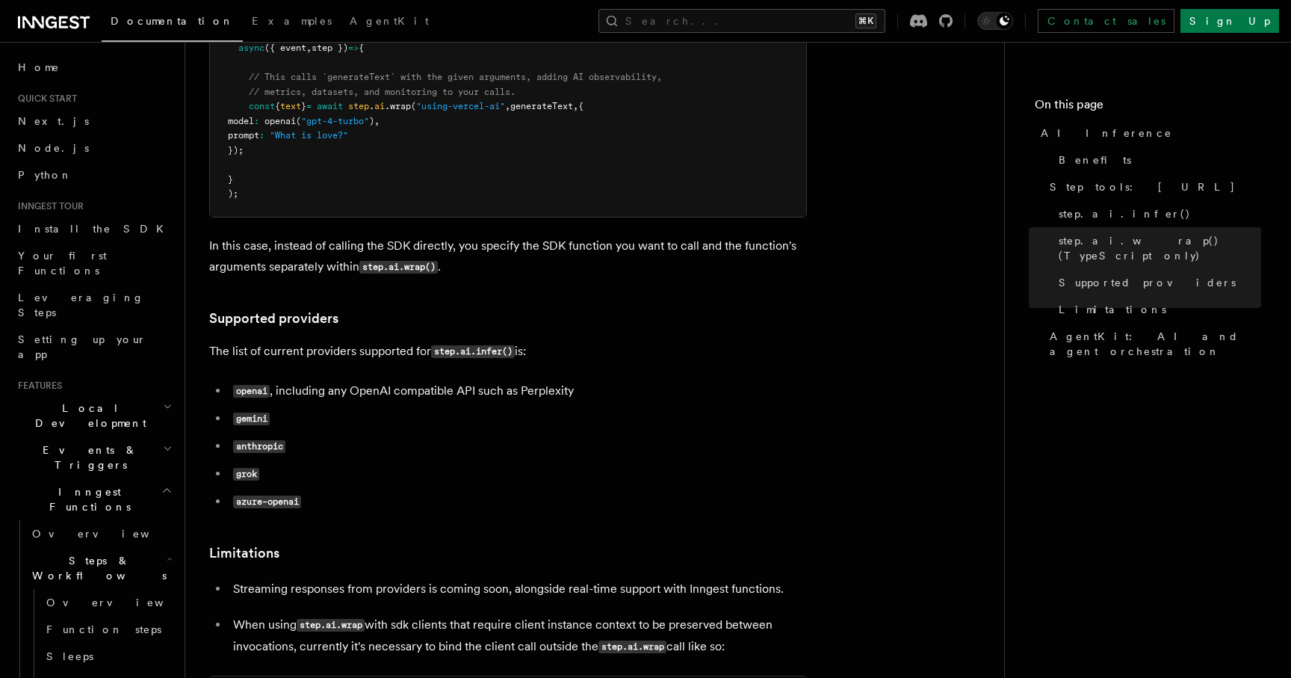
scroll to position [1757, 0]
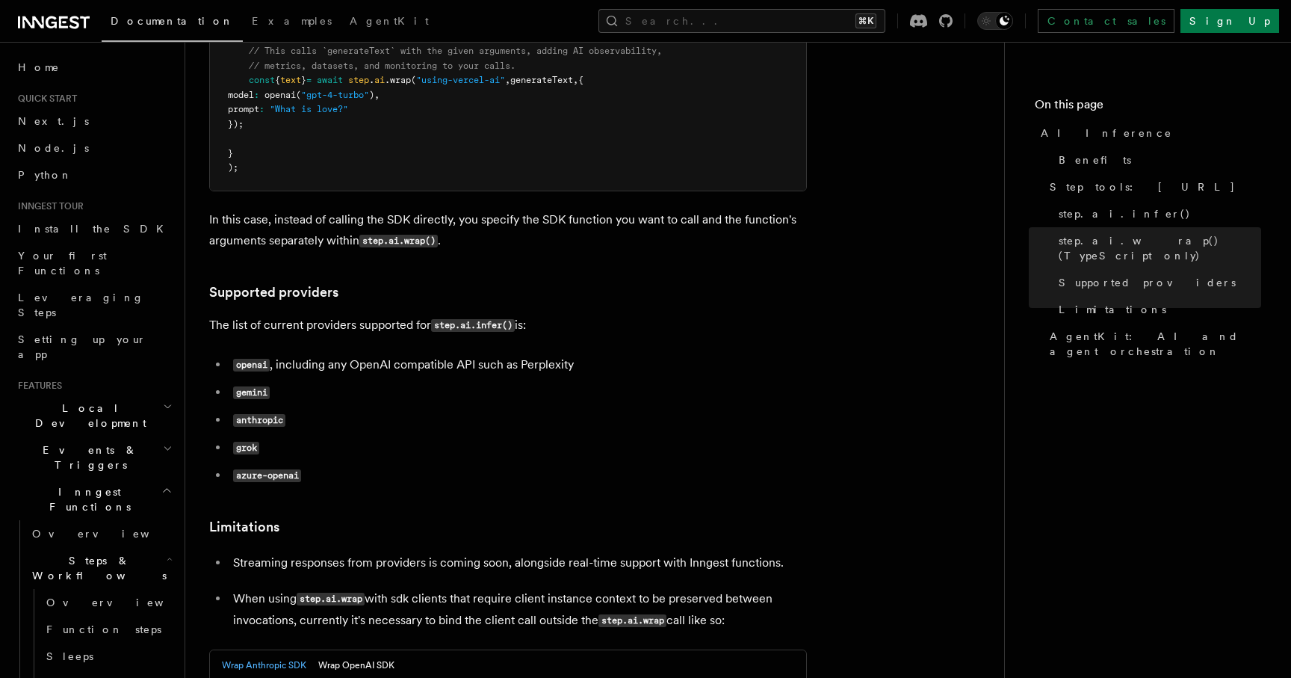
click at [255, 359] on code "openai" at bounding box center [251, 365] width 37 height 13
click at [296, 409] on li "anthropic" at bounding box center [518, 420] width 578 height 22
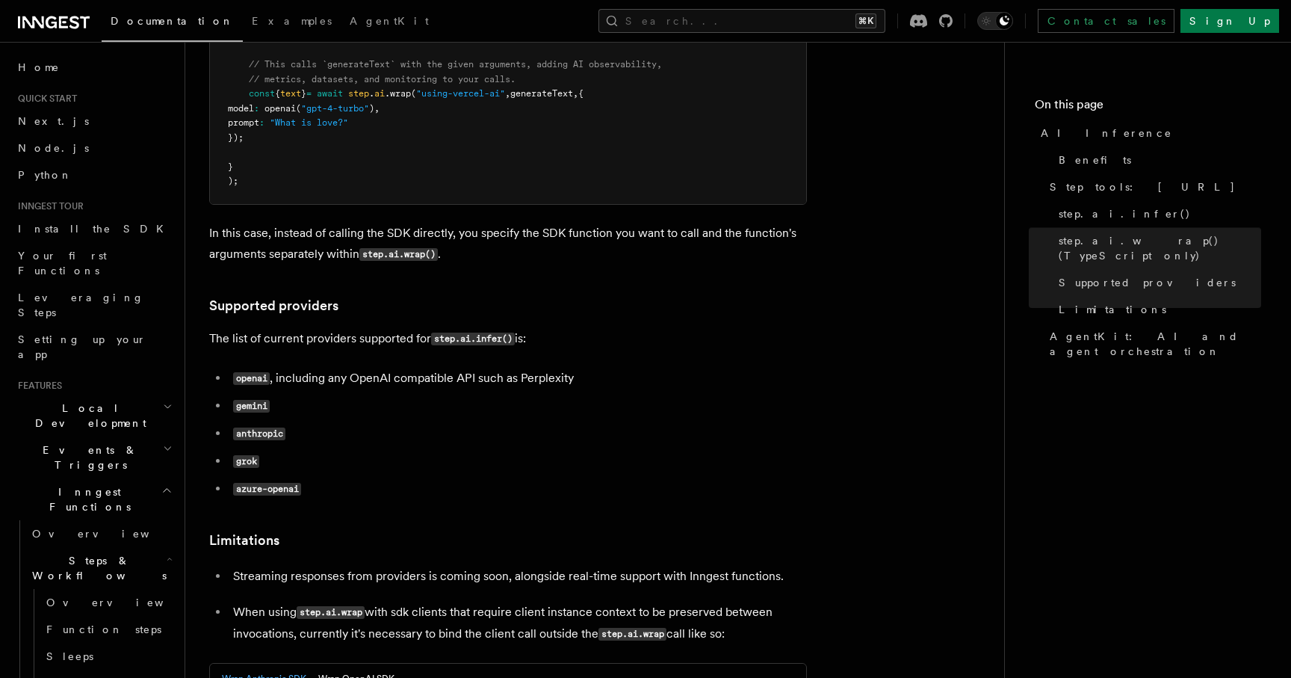
scroll to position [1741, 0]
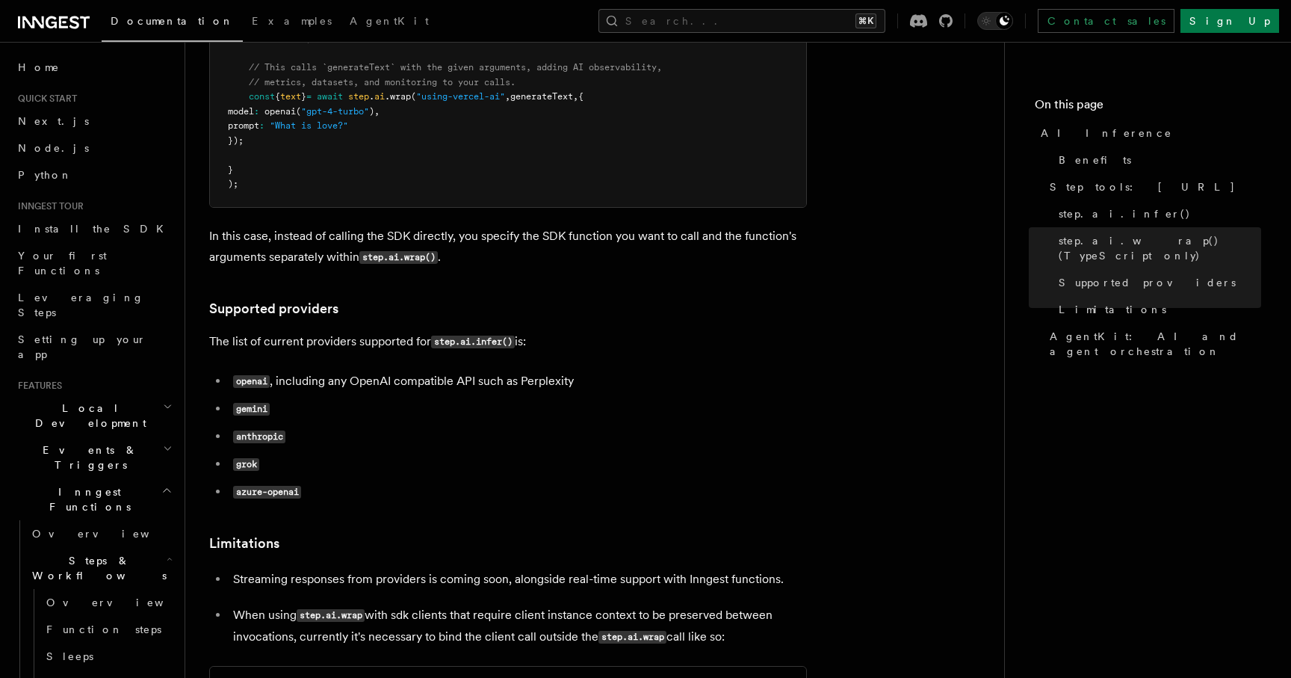
click at [402, 371] on li "openai , including any OpenAI compatible API such as Perplexity" at bounding box center [518, 382] width 578 height 22
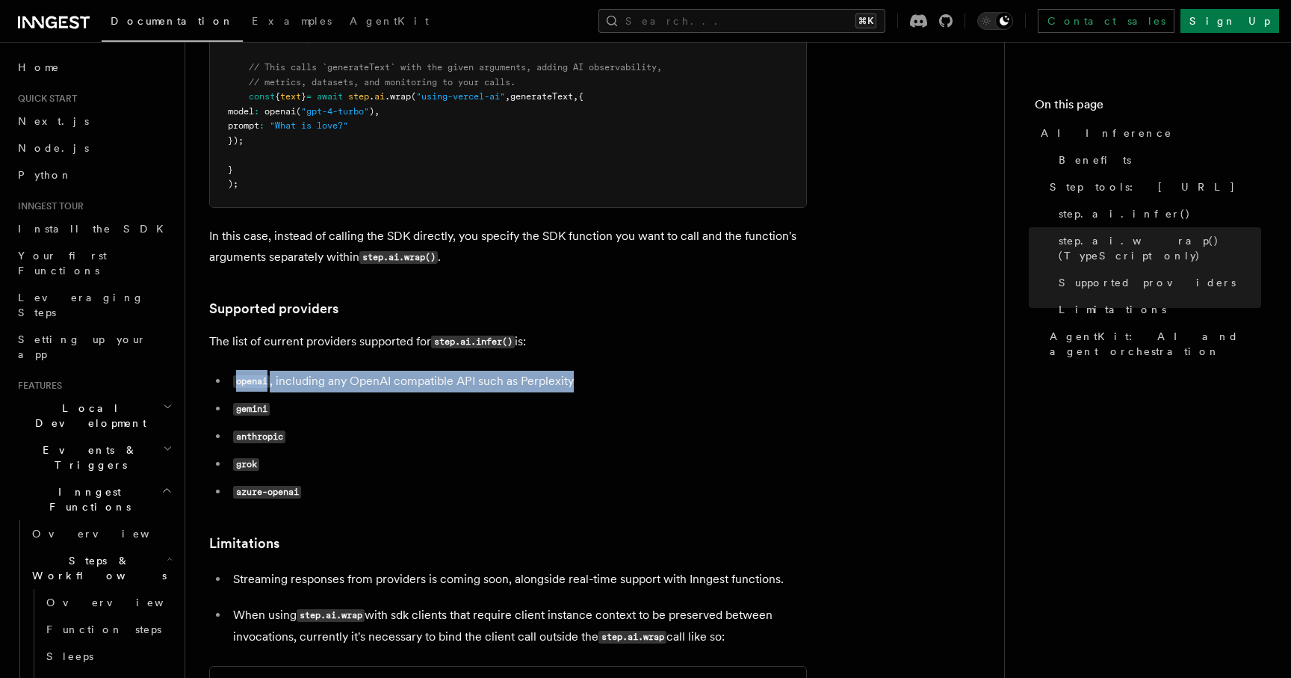
click at [440, 371] on li "openai , including any OpenAI compatible API such as Perplexity" at bounding box center [518, 382] width 578 height 22
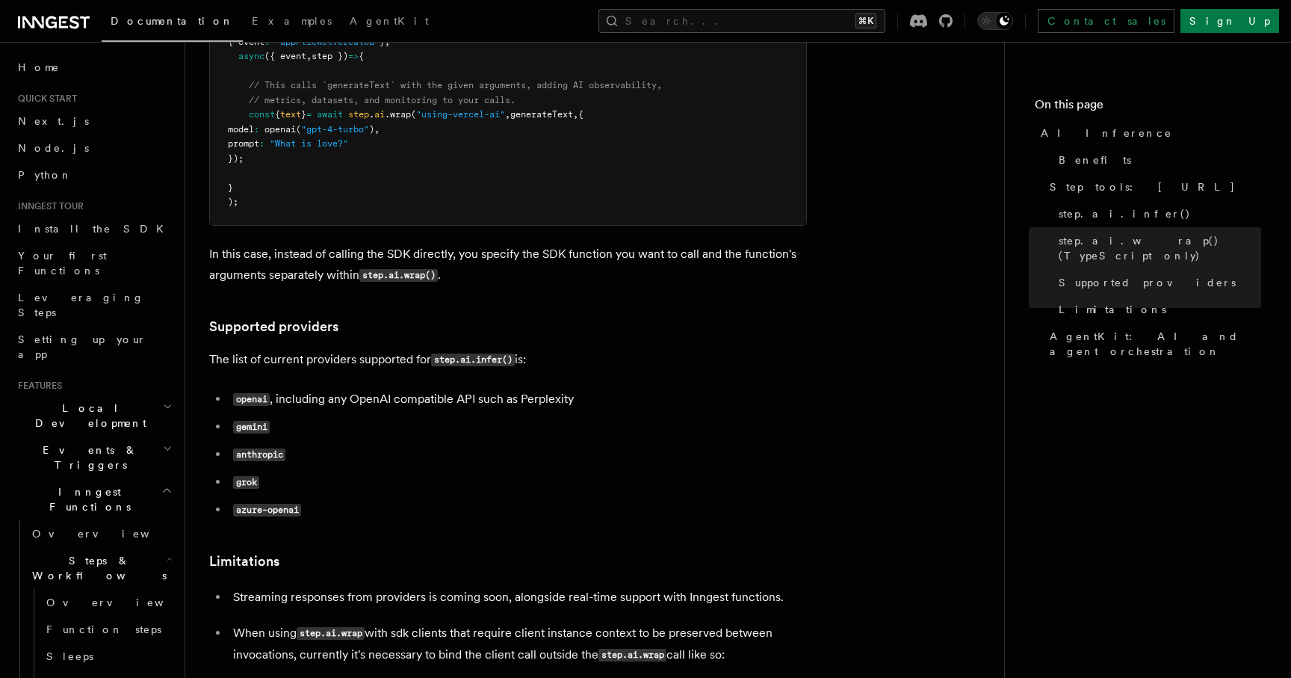
scroll to position [1701, 0]
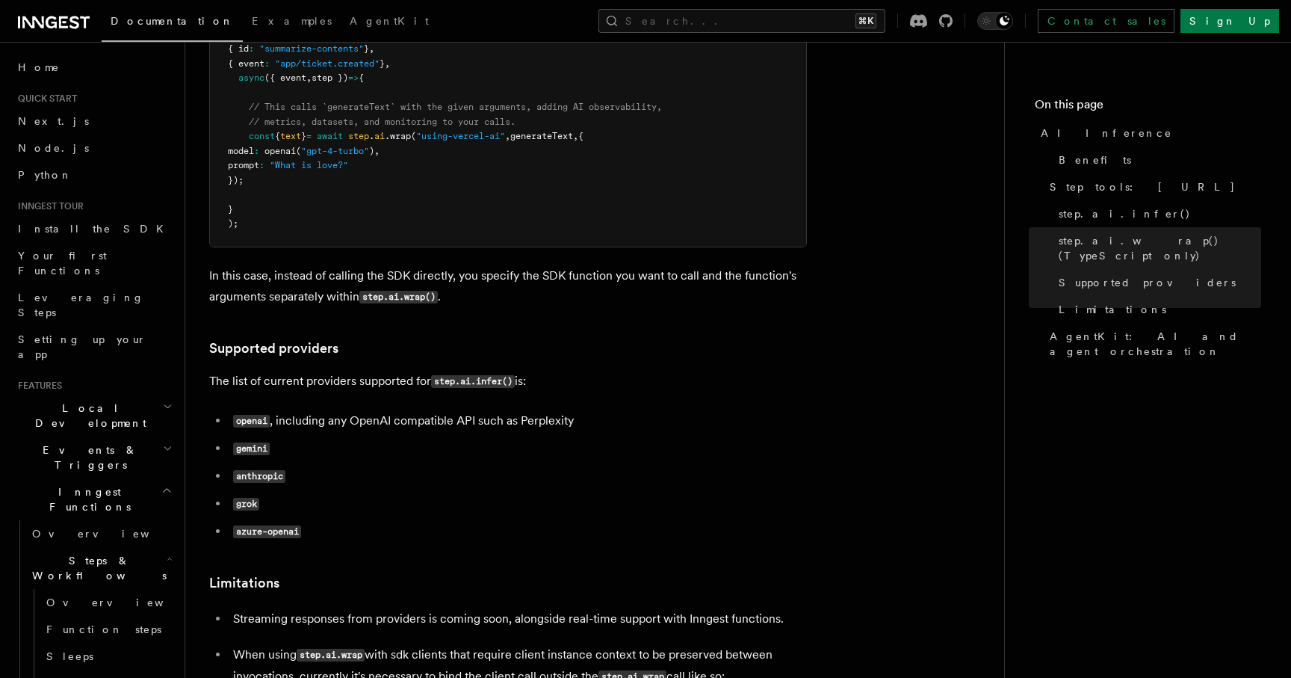
click at [340, 371] on p "The list of current providers supported for step.ai.infer() is:" at bounding box center [508, 382] width 598 height 22
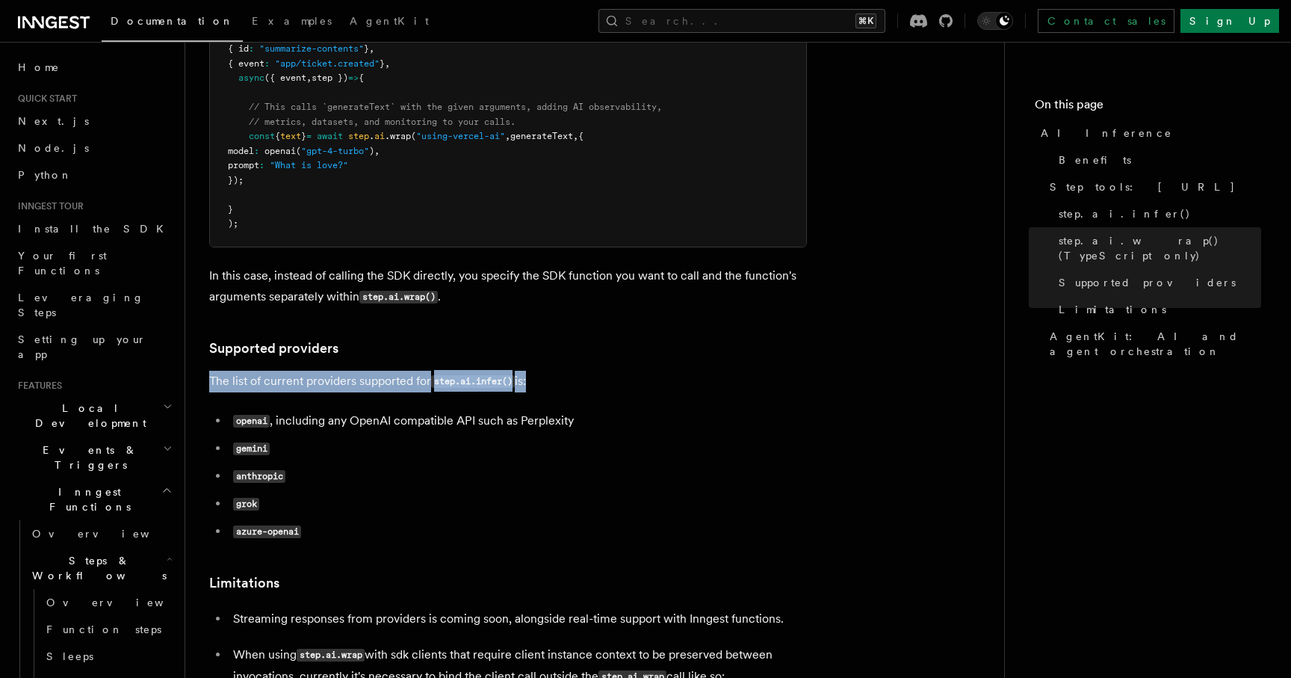
click at [355, 410] on li "openai , including any OpenAI compatible API such as Perplexity" at bounding box center [518, 421] width 578 height 22
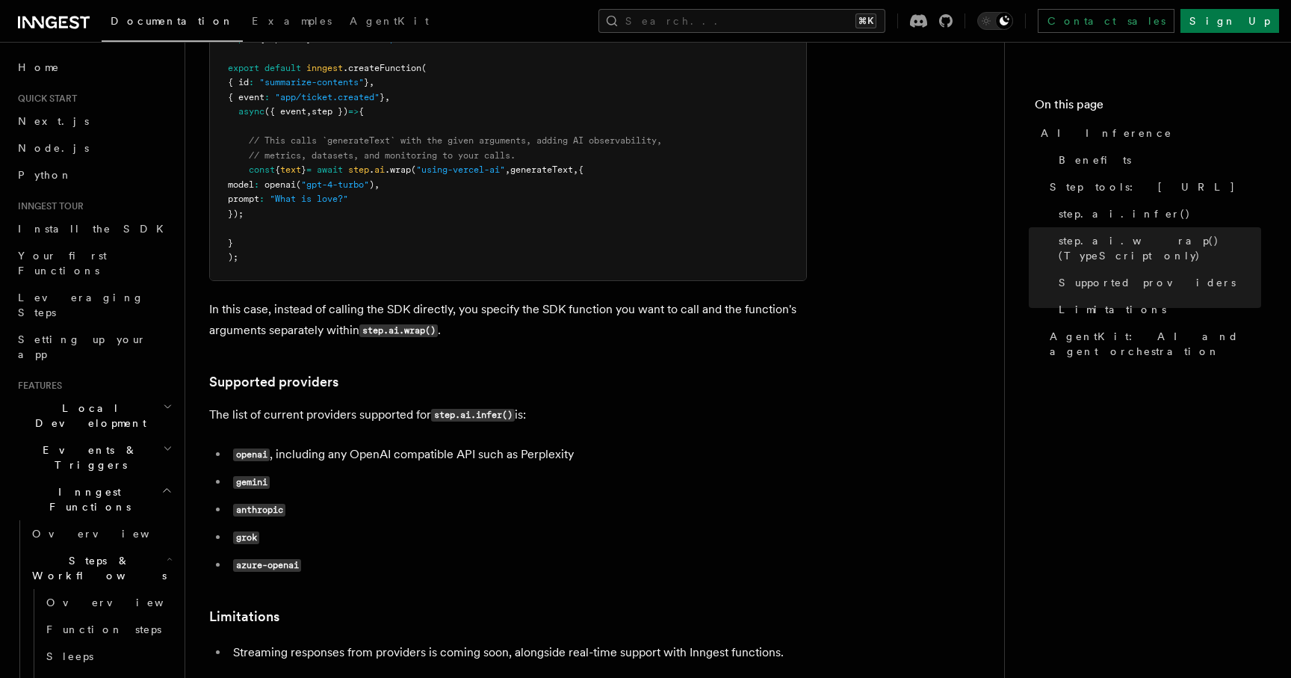
click at [514, 458] on ul "openai , including any OpenAI compatible API such as Perplexity gemini anthropi…" at bounding box center [508, 510] width 598 height 132
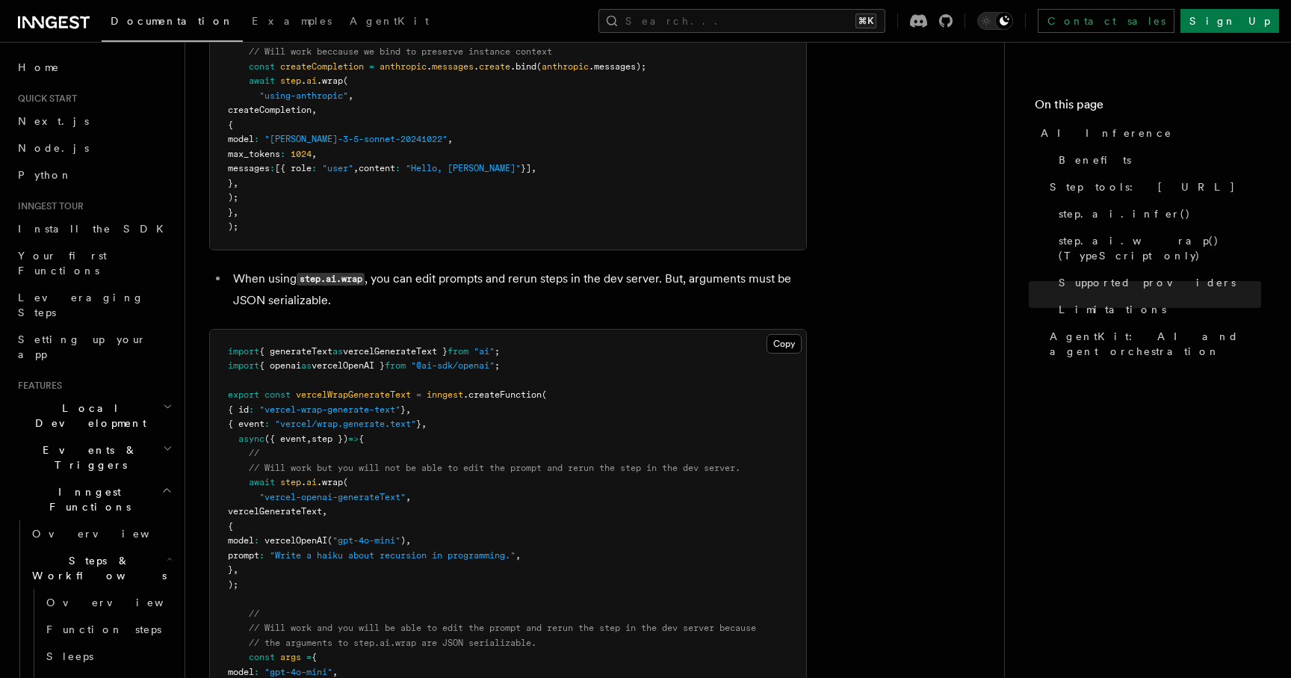
scroll to position [2727, 0]
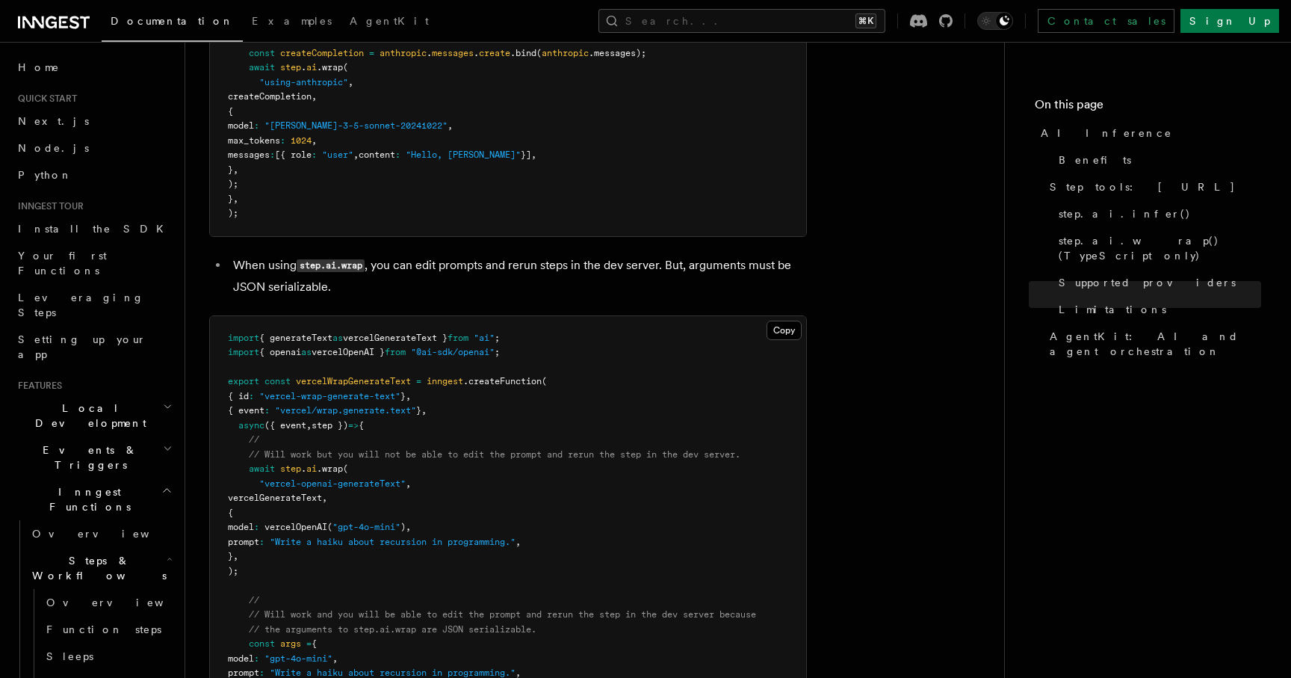
click at [440, 255] on li "When using step.ai.wrap , you can edit prompts and rerun steps in the dev serve…" at bounding box center [518, 276] width 578 height 43
click at [435, 255] on li "When using step.ai.wrap , you can edit prompts and rerun steps in the dev serve…" at bounding box center [518, 276] width 578 height 43
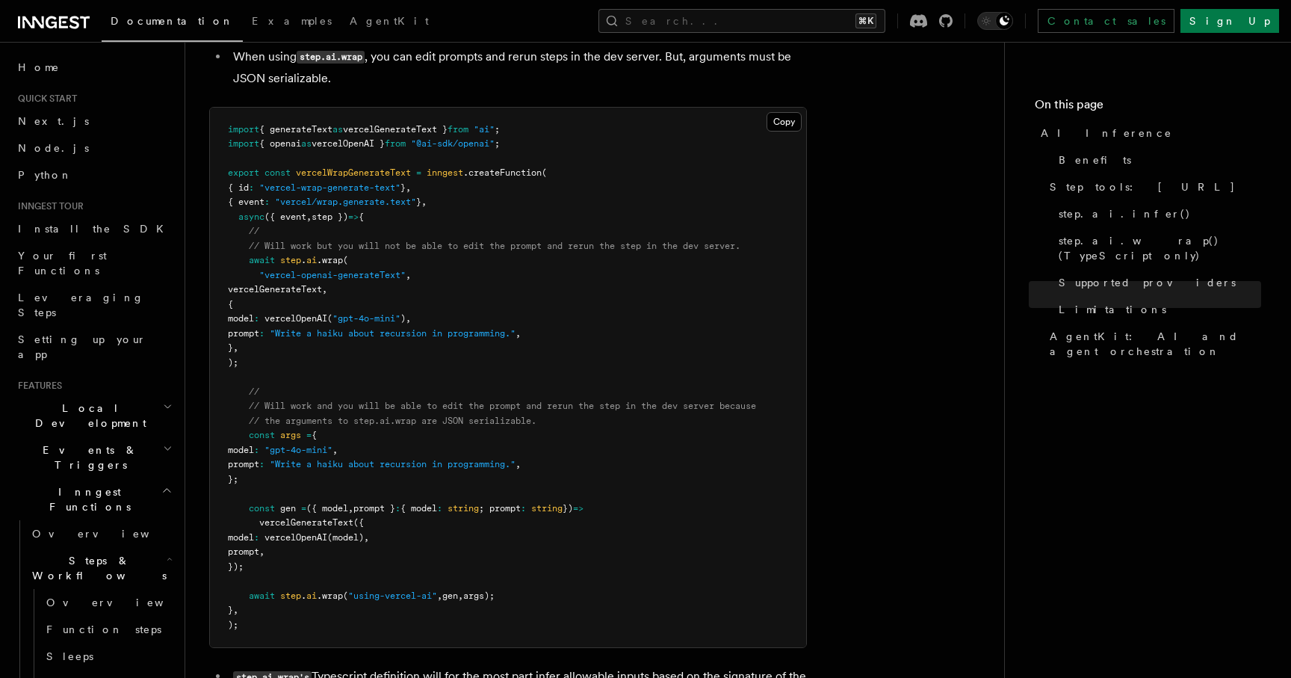
scroll to position [2957, 0]
